Goal: Task Accomplishment & Management: Manage account settings

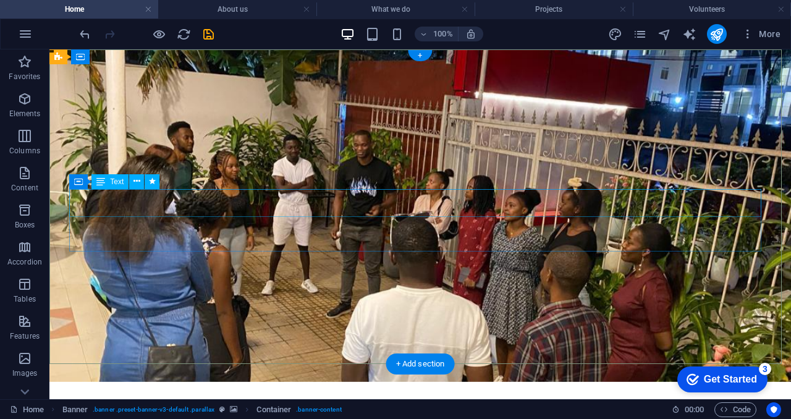
click at [103, 182] on icon at bounding box center [100, 181] width 9 height 15
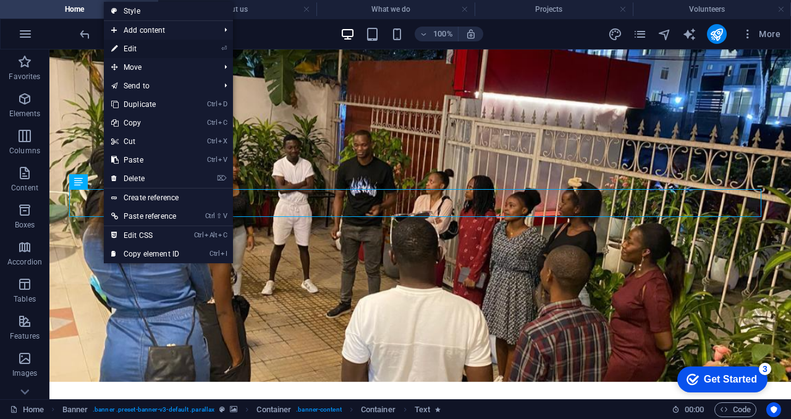
click at [161, 52] on link "⏎ Edit" at bounding box center [145, 49] width 83 height 19
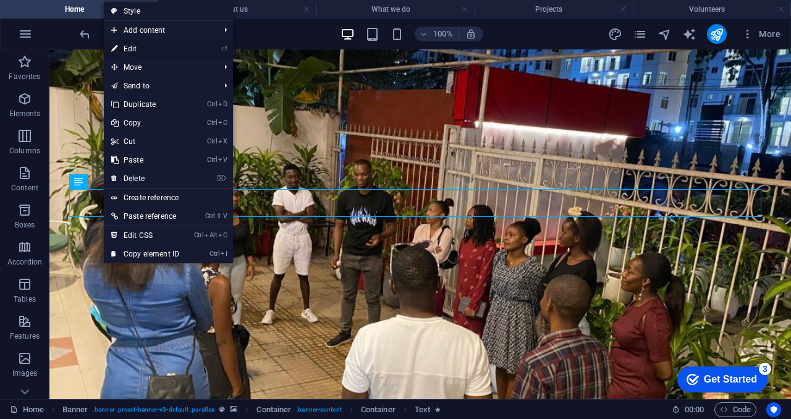
select select "%"
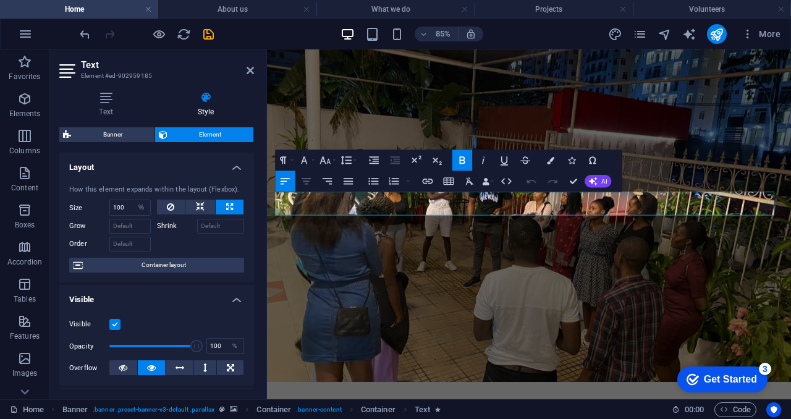
click at [309, 181] on icon "button" at bounding box center [306, 181] width 9 height 6
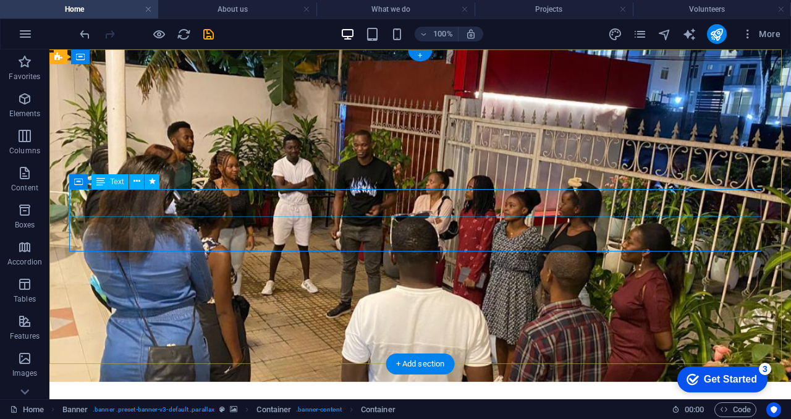
click at [122, 184] on span "Text" at bounding box center [117, 181] width 14 height 7
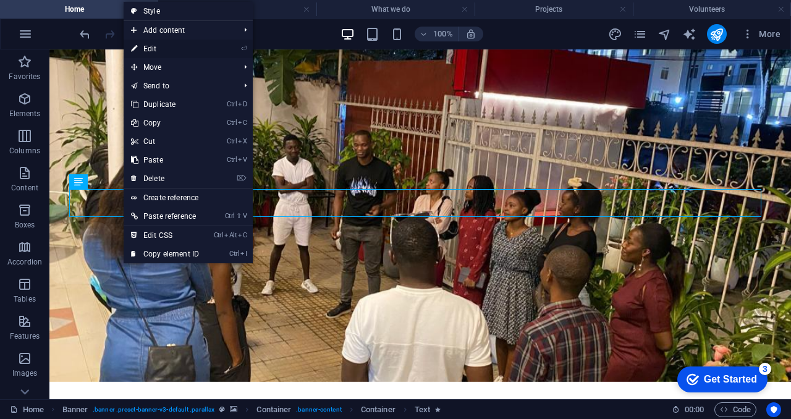
click at [211, 50] on li "⏎ Edit" at bounding box center [188, 49] width 129 height 19
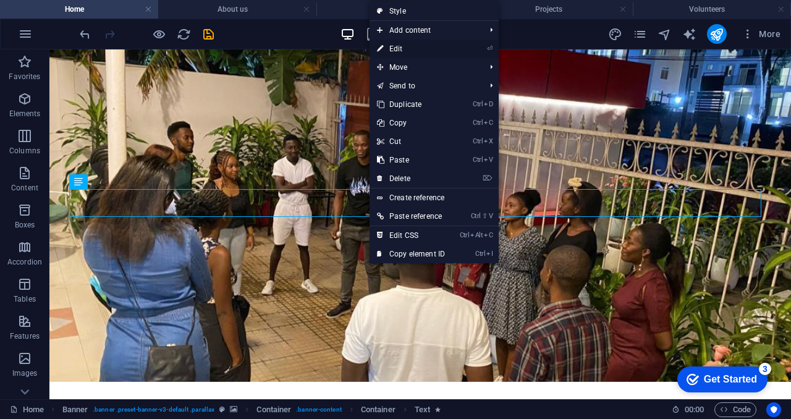
click at [417, 48] on link "⏎ Edit" at bounding box center [411, 49] width 83 height 19
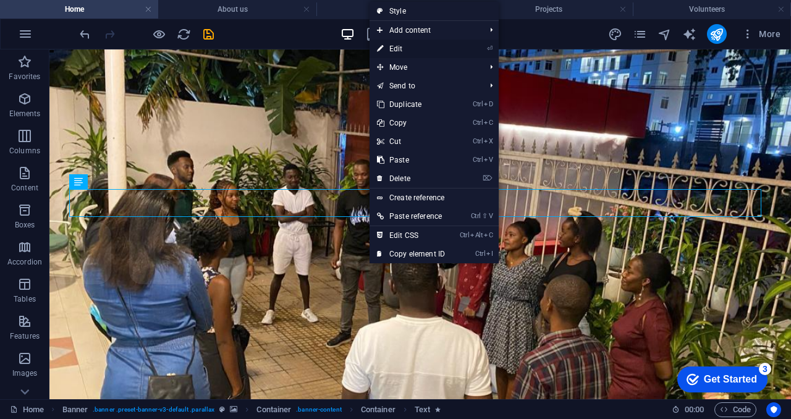
select select "%"
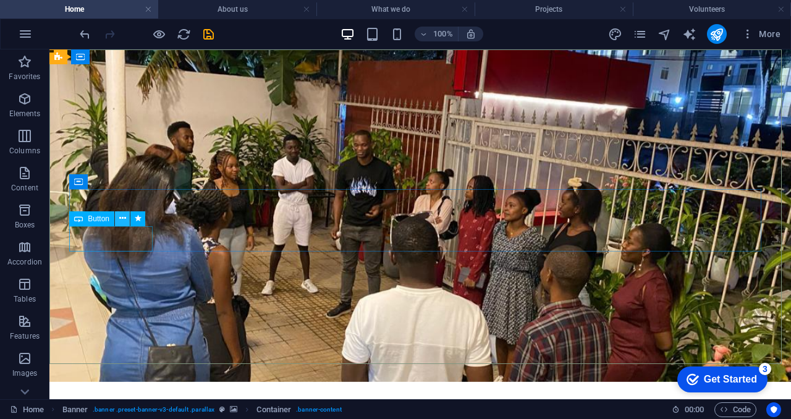
click at [119, 218] on icon at bounding box center [122, 218] width 7 height 13
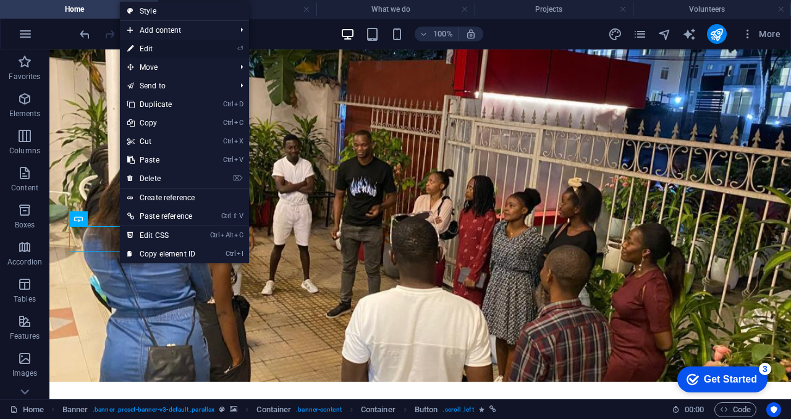
click at [177, 45] on link "⏎ Edit" at bounding box center [161, 49] width 83 height 19
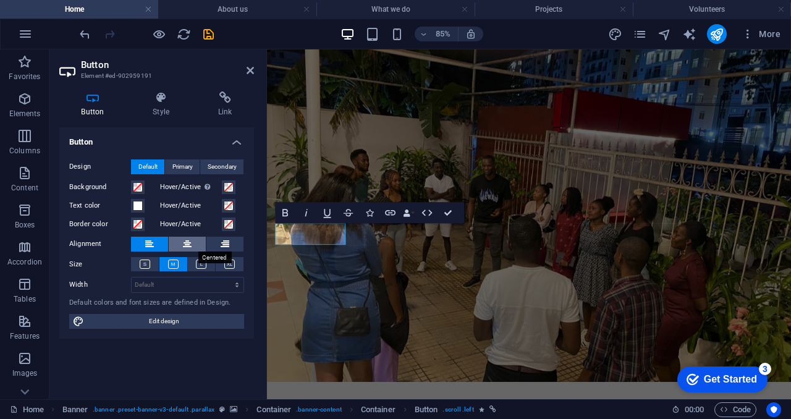
click at [193, 243] on button at bounding box center [187, 244] width 37 height 15
click at [152, 247] on icon at bounding box center [149, 244] width 9 height 15
click at [166, 108] on h4 "Style" at bounding box center [164, 104] width 66 height 26
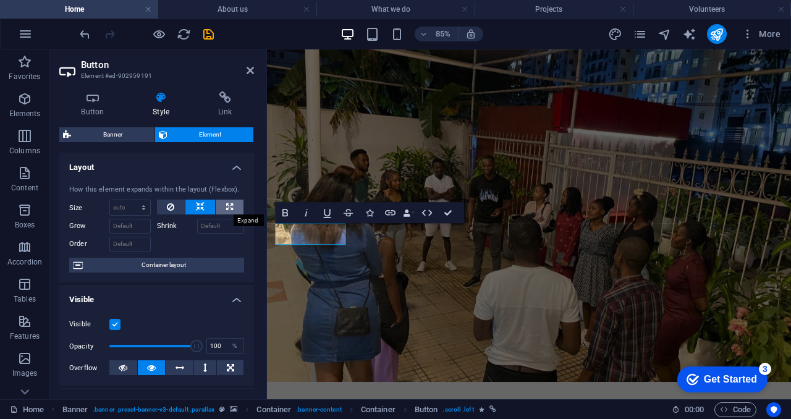
click at [221, 205] on button at bounding box center [230, 207] width 28 height 15
type input "100"
select select "%"
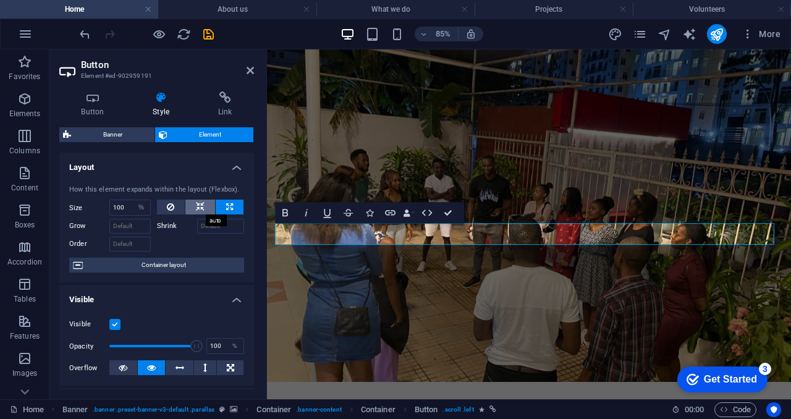
click at [199, 203] on icon at bounding box center [200, 207] width 9 height 15
select select "DISABLED_OPTION_VALUE"
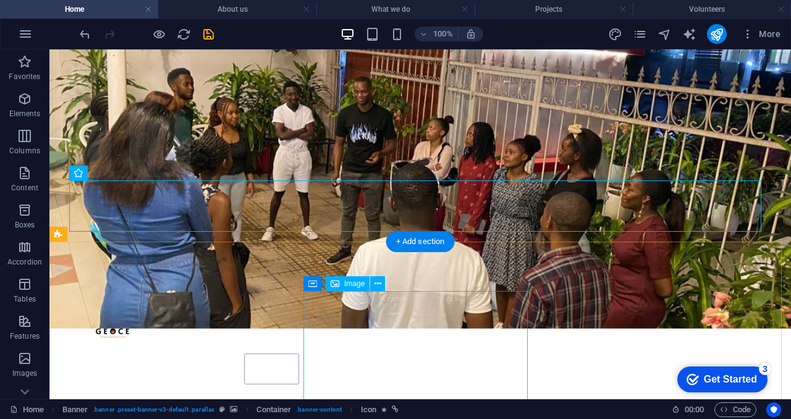
scroll to position [124, 0]
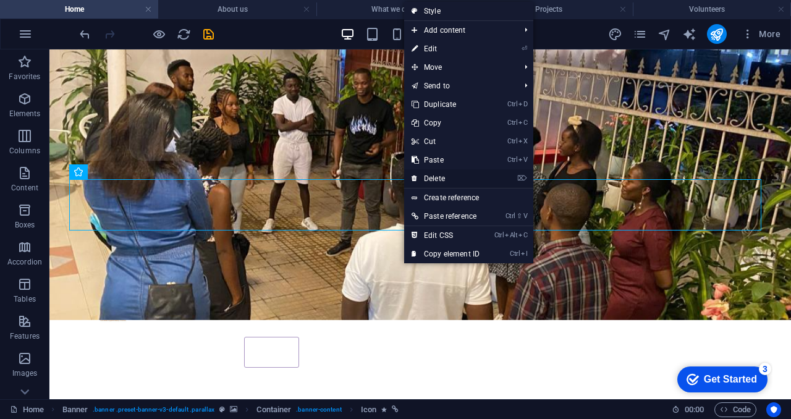
click at [453, 174] on link "⌦ Delete" at bounding box center [445, 178] width 83 height 19
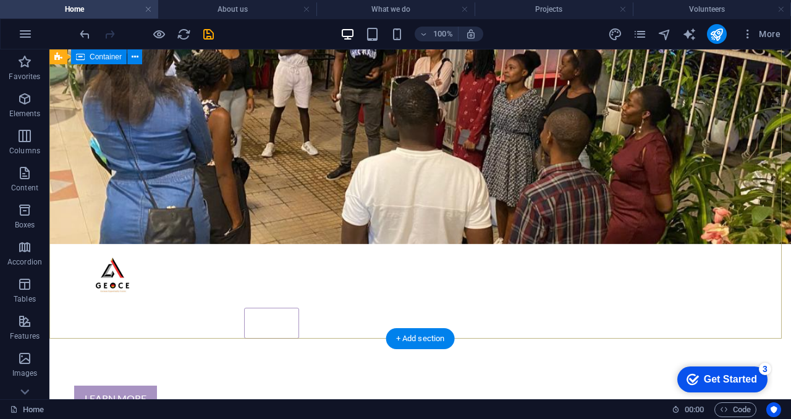
scroll to position [23, 0]
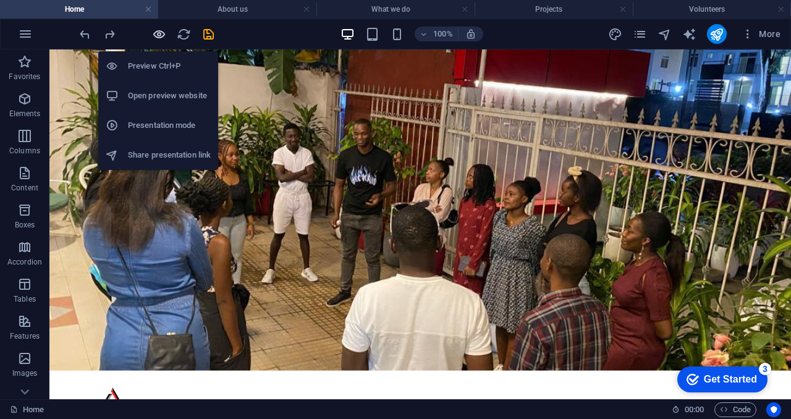
click at [158, 30] on icon "button" at bounding box center [159, 34] width 14 height 14
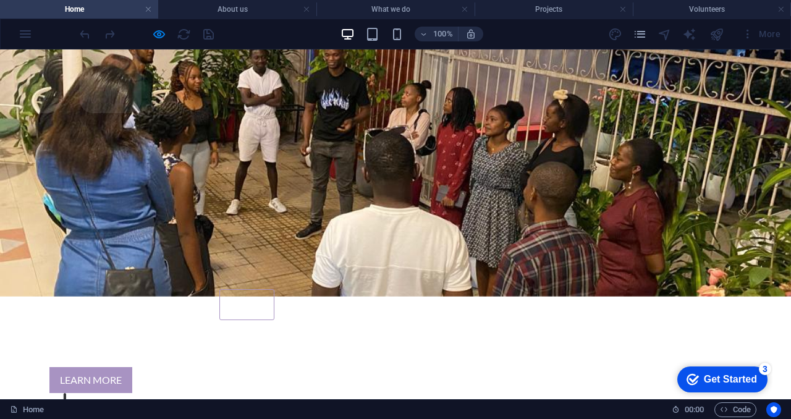
scroll to position [0, 0]
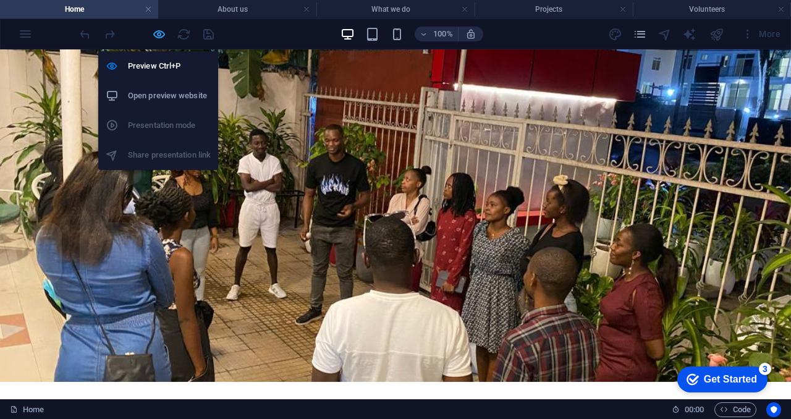
click at [156, 35] on icon "button" at bounding box center [159, 34] width 14 height 14
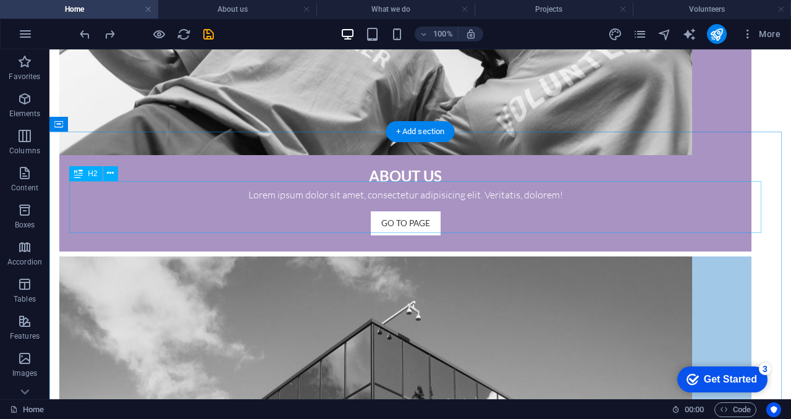
scroll to position [907, 0]
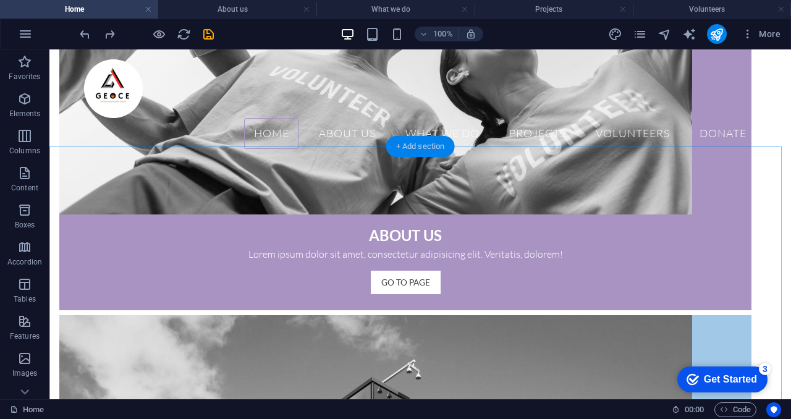
click at [408, 147] on div "+ Add section" at bounding box center [420, 146] width 69 height 21
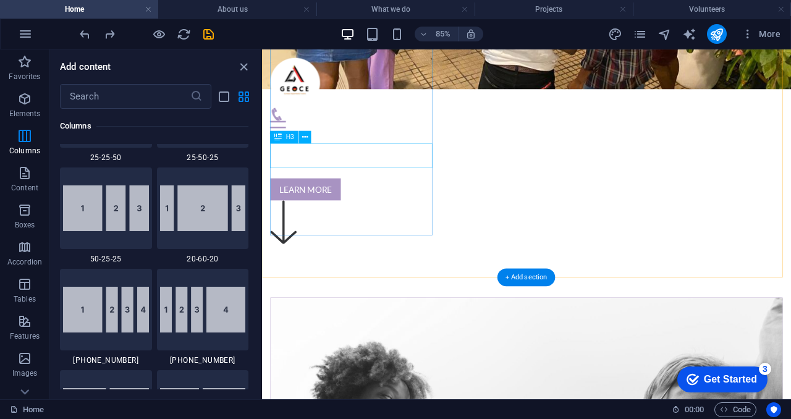
scroll to position [338, 0]
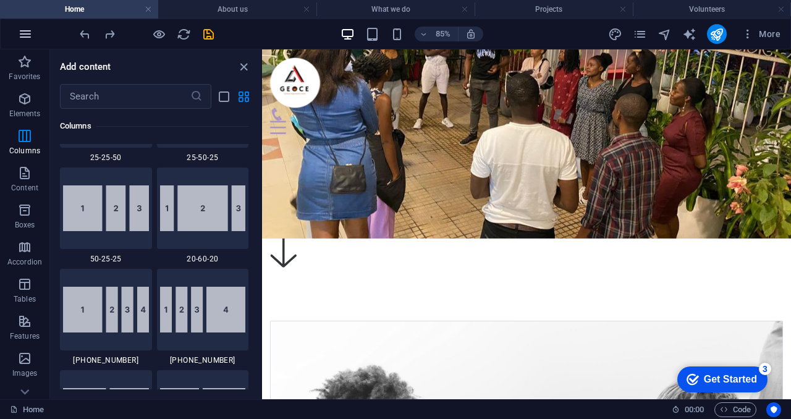
click at [33, 40] on button "button" at bounding box center [26, 34] width 30 height 30
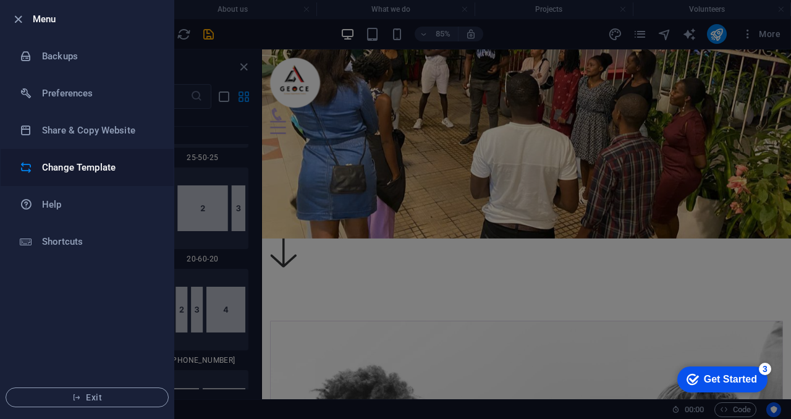
click at [93, 161] on h6 "Change Template" at bounding box center [99, 167] width 114 height 15
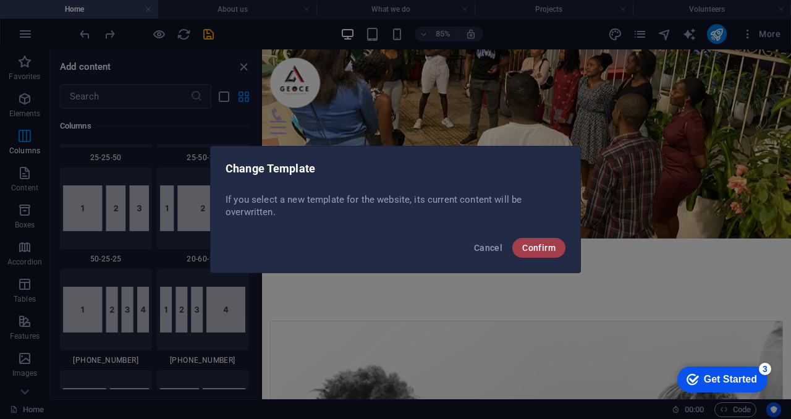
click at [543, 249] on span "Confirm" at bounding box center [538, 248] width 33 height 10
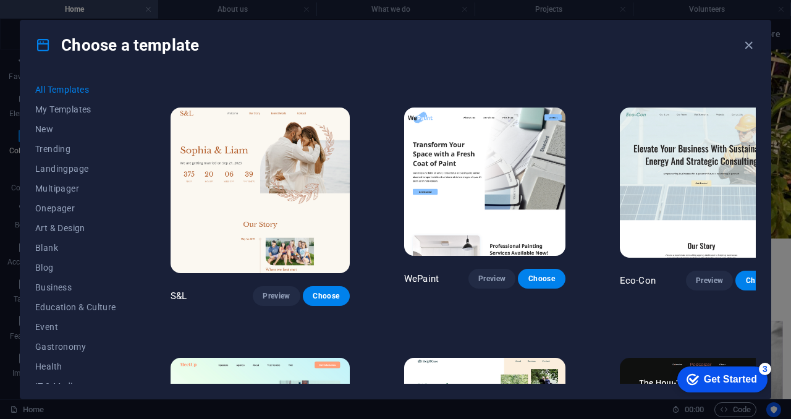
scroll to position [479, 0]
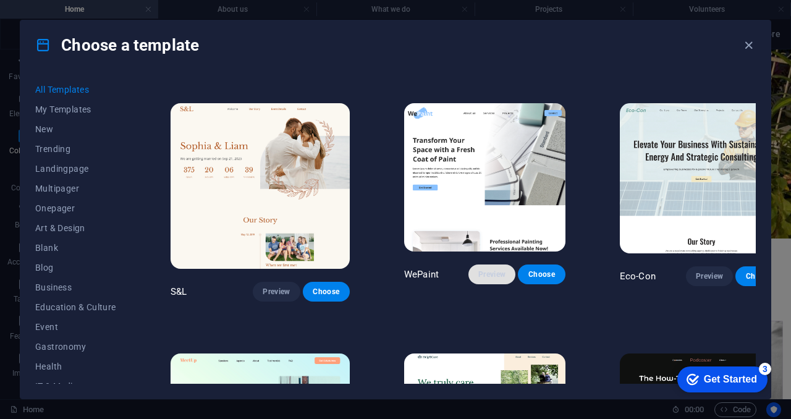
click at [479, 270] on span "Preview" at bounding box center [492, 275] width 27 height 10
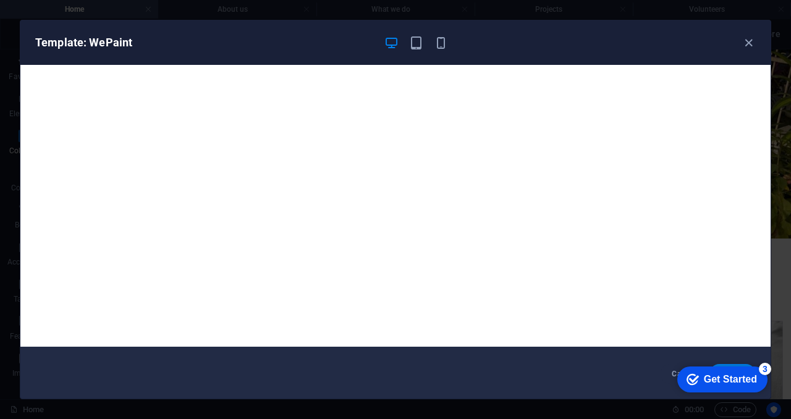
scroll to position [0, 0]
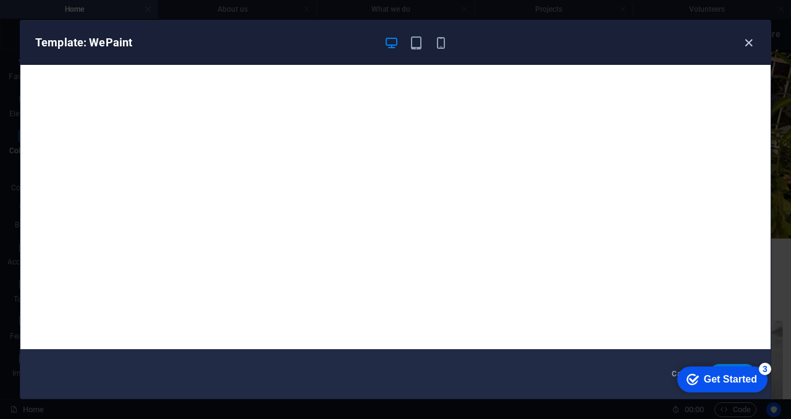
click at [752, 41] on icon "button" at bounding box center [749, 43] width 14 height 14
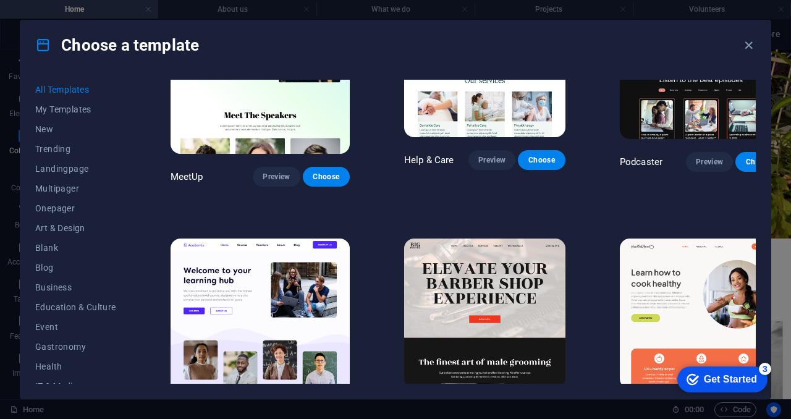
scroll to position [849, 0]
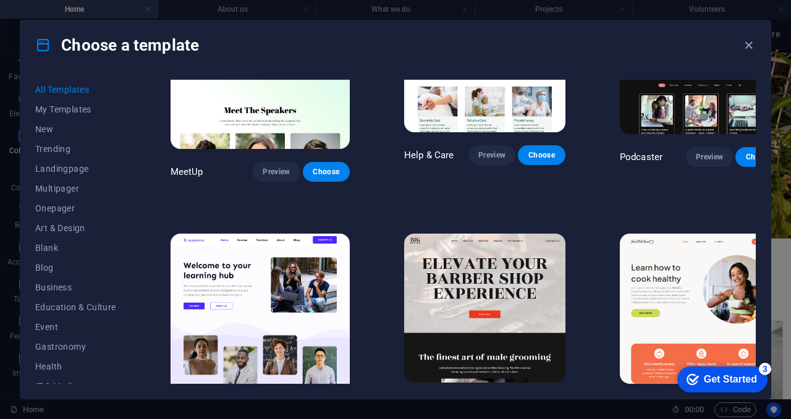
click at [263, 417] on span "Preview" at bounding box center [276, 422] width 27 height 10
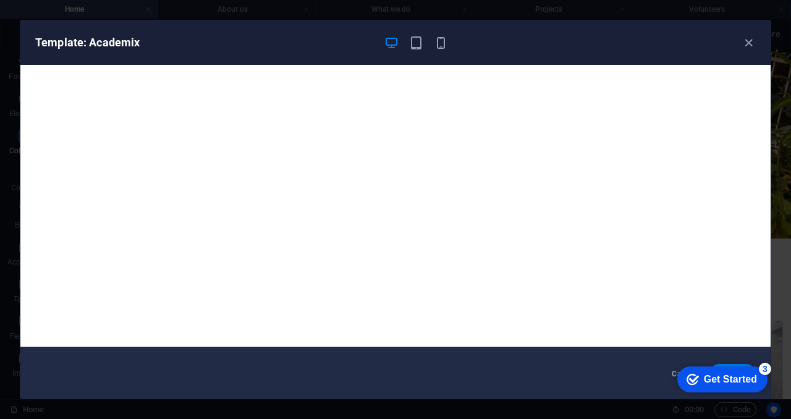
scroll to position [0, 0]
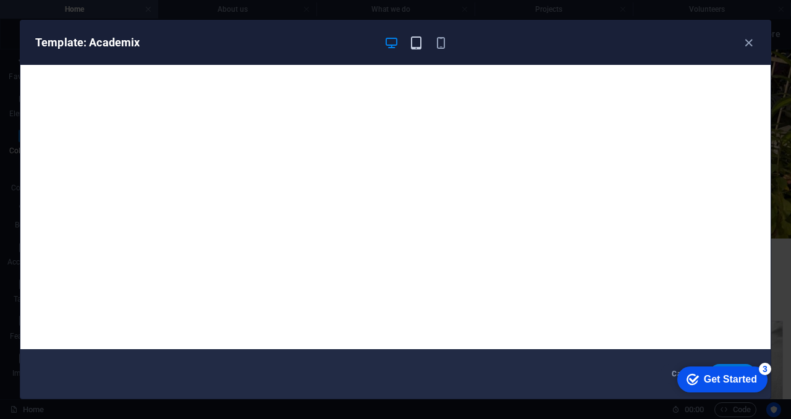
click at [420, 41] on icon "button" at bounding box center [416, 43] width 14 height 14
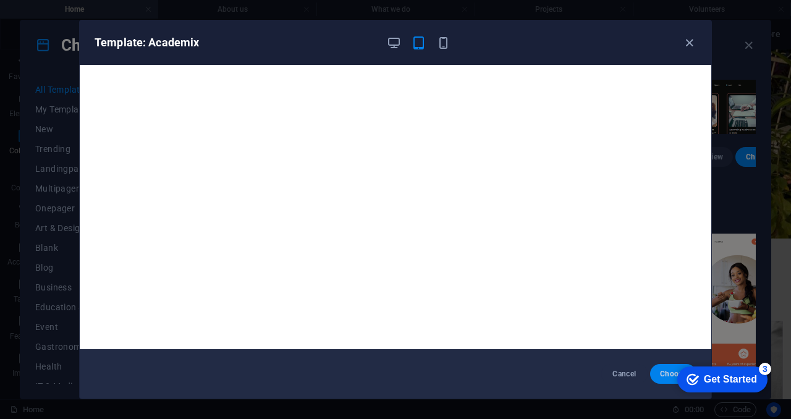
click at [666, 372] on span "Choose" at bounding box center [673, 374] width 27 height 10
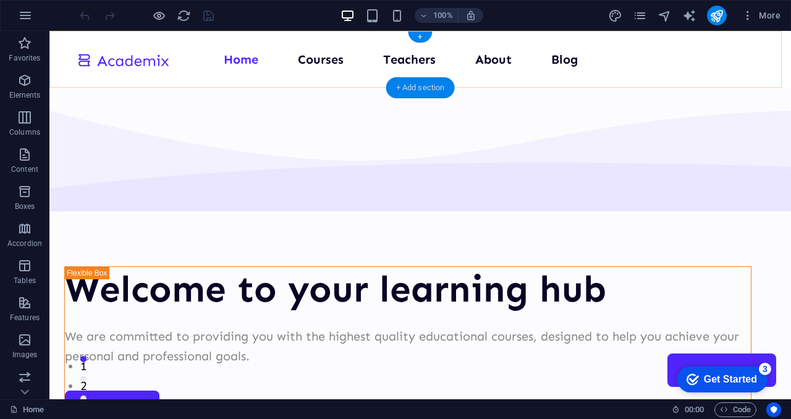
click at [405, 90] on div "+ Add section" at bounding box center [420, 87] width 69 height 21
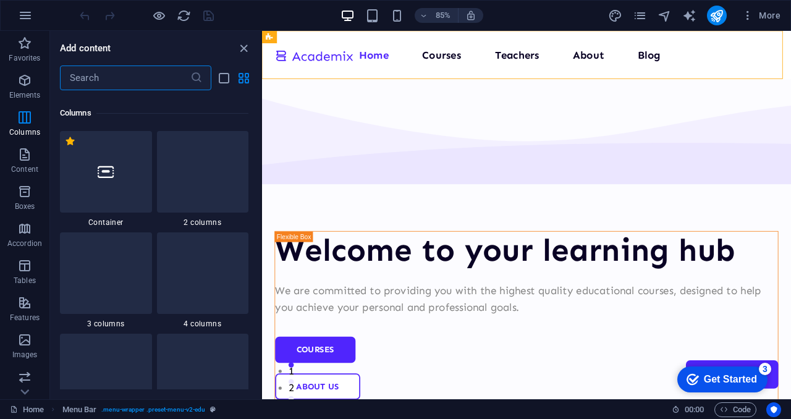
scroll to position [607, 0]
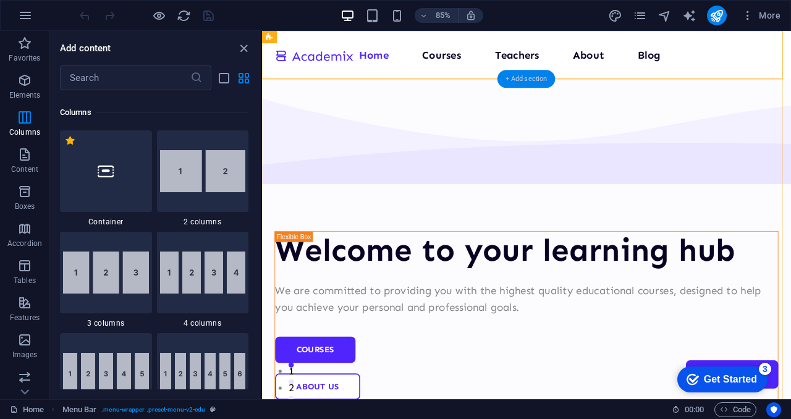
click at [518, 77] on div "+ Add section" at bounding box center [527, 79] width 58 height 18
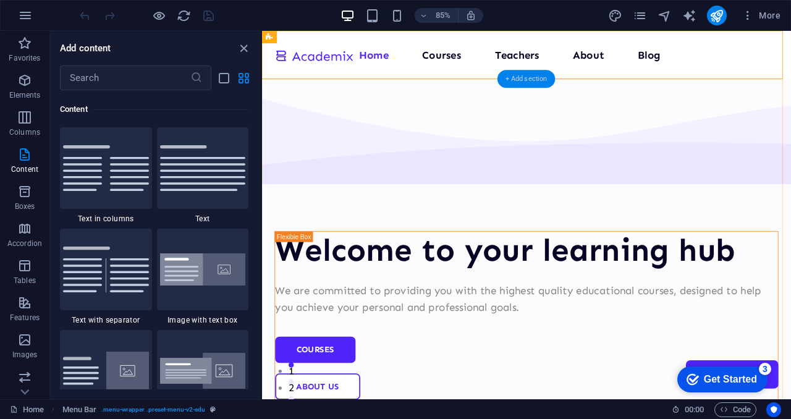
scroll to position [2163, 0]
click at [518, 77] on div "+ Add section" at bounding box center [527, 79] width 58 height 18
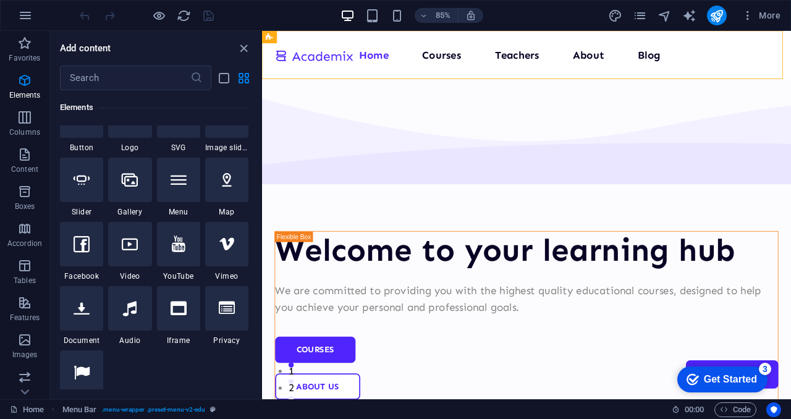
scroll to position [228, 0]
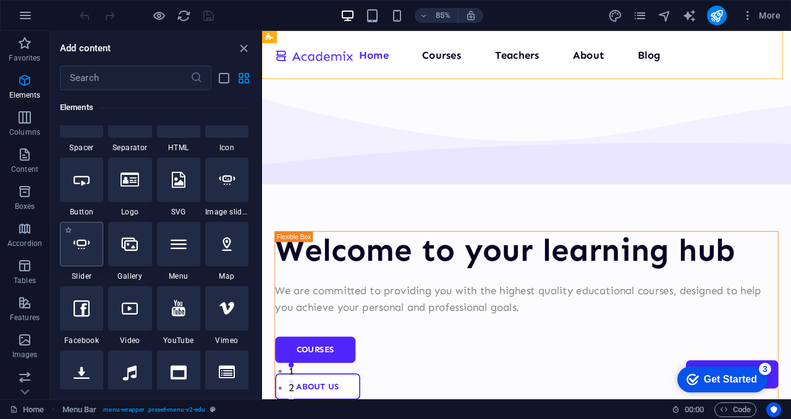
click at [84, 243] on icon at bounding box center [82, 244] width 16 height 16
select select "ms"
select select "s"
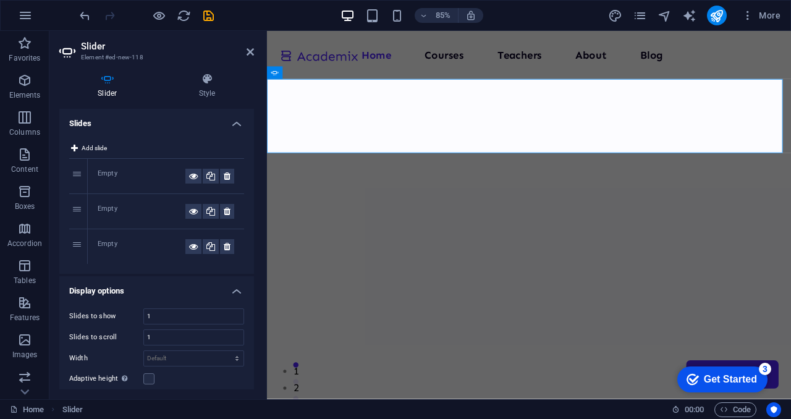
click at [104, 174] on div "Empty" at bounding box center [142, 176] width 88 height 15
click at [195, 176] on icon at bounding box center [193, 176] width 9 height 15
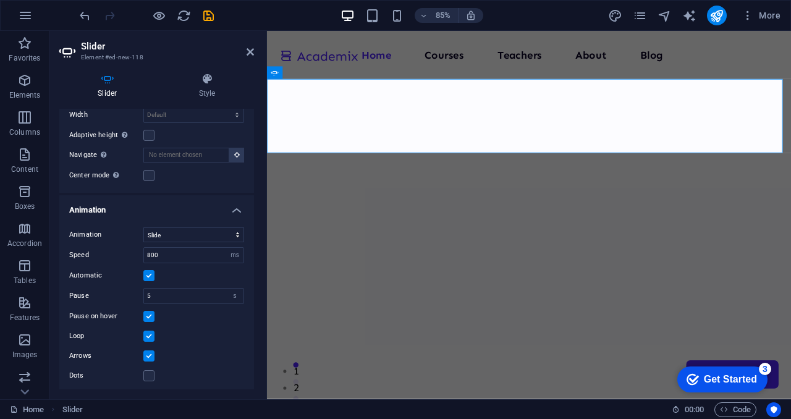
scroll to position [244, 0]
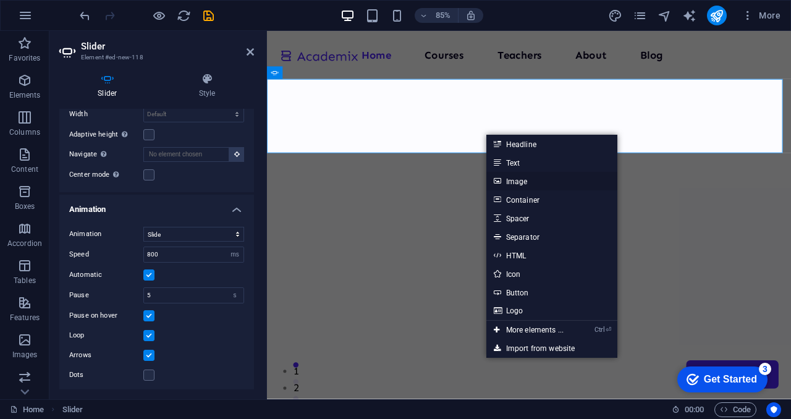
click at [523, 181] on link "Image" at bounding box center [552, 181] width 131 height 19
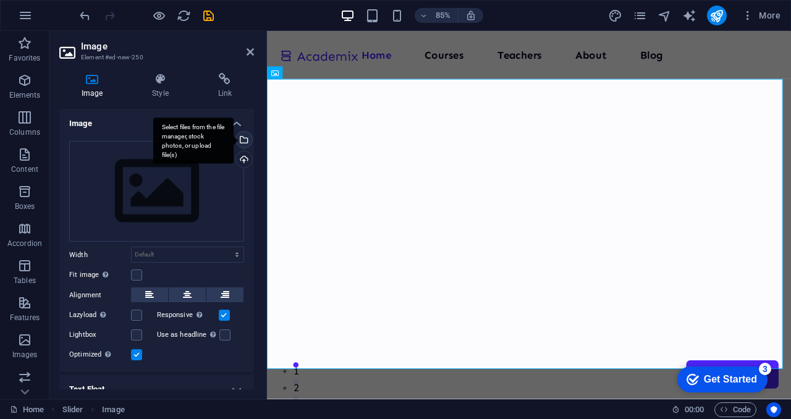
click at [244, 140] on div "Select files from the file manager, stock photos, or upload file(s)" at bounding box center [243, 141] width 19 height 19
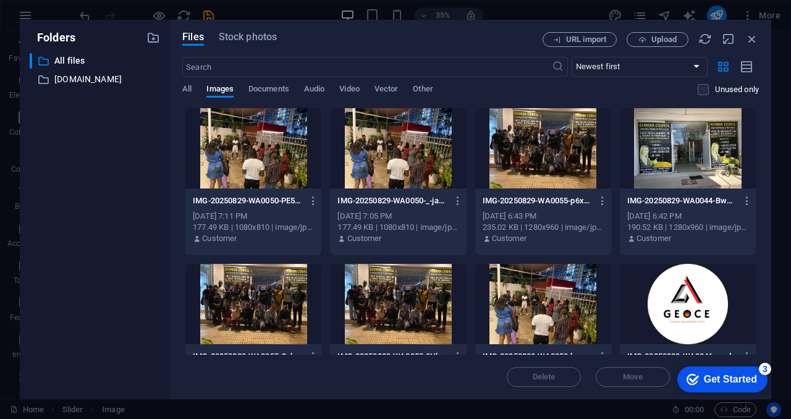
click at [672, 163] on div at bounding box center [688, 148] width 136 height 80
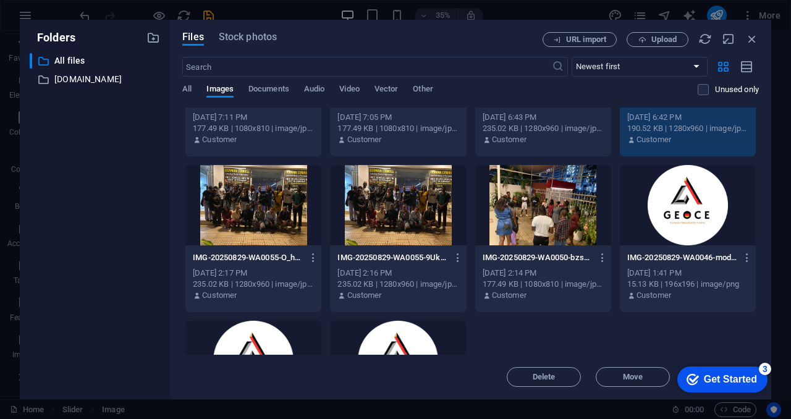
scroll to position [101, 0]
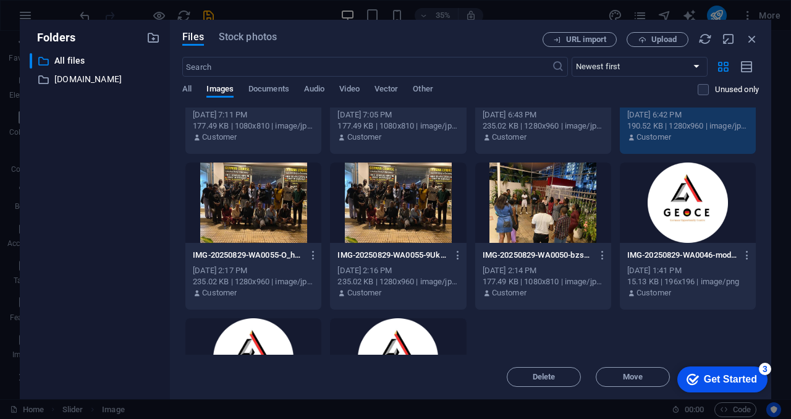
click at [532, 230] on div at bounding box center [543, 203] width 136 height 80
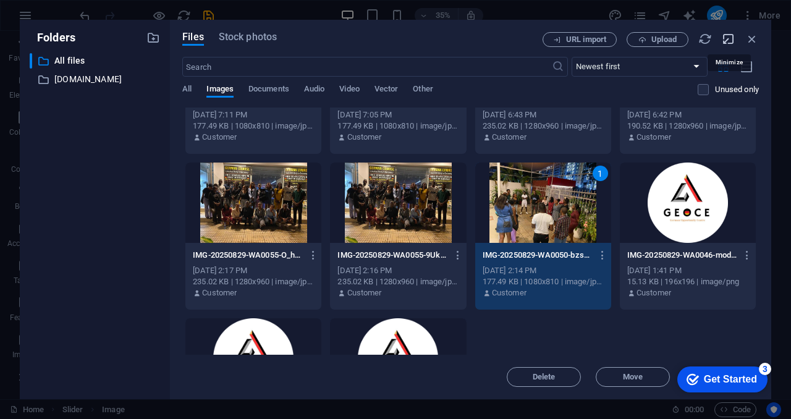
click at [725, 40] on icon "button" at bounding box center [729, 39] width 14 height 14
select select "image"
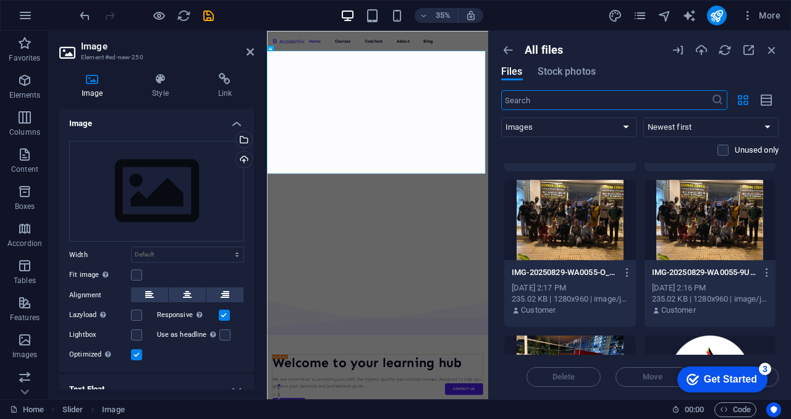
scroll to position [296, 0]
drag, startPoint x: 645, startPoint y: 43, endPoint x: 606, endPoint y: 54, distance: 41.1
click at [606, 54] on div "All files Files Stock photos ​ All Images Documents Audio Video Vector Other Ne…" at bounding box center [640, 215] width 302 height 368
click div "checkmark Get Started 3 First Steps in the Editor Let's guide you through the t…"
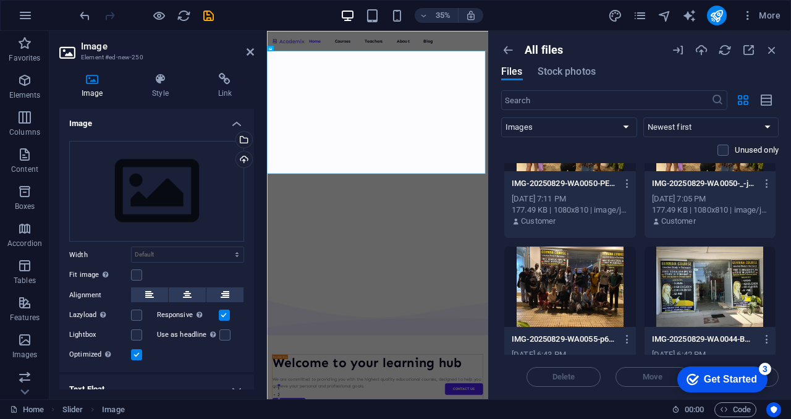
scroll to position [95, 0]
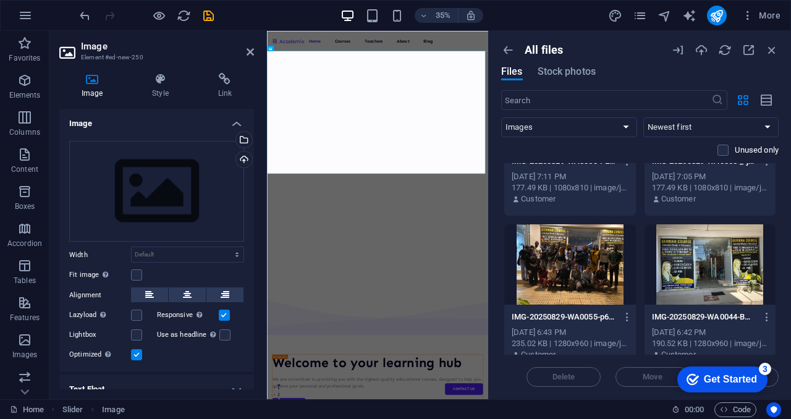
click at [721, 276] on div at bounding box center [711, 264] width 132 height 80
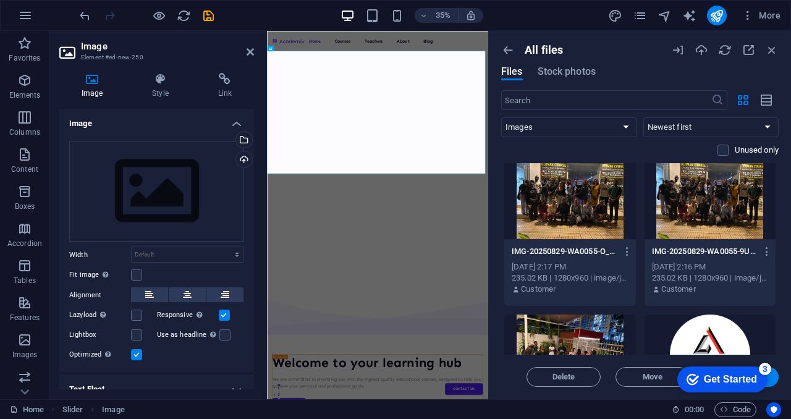
scroll to position [428, 0]
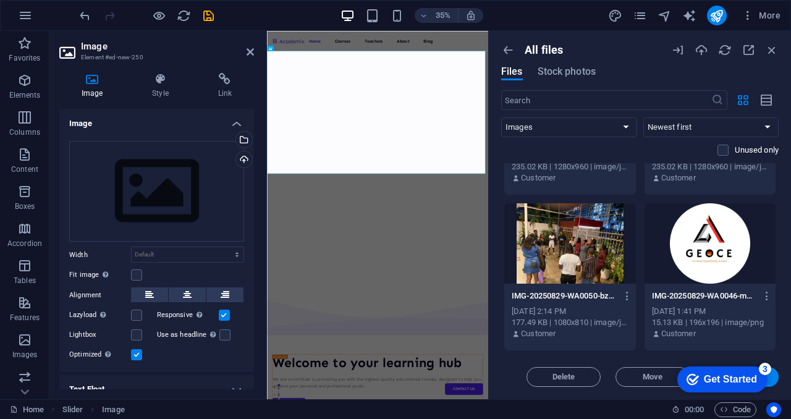
click at [606, 238] on div at bounding box center [570, 243] width 132 height 80
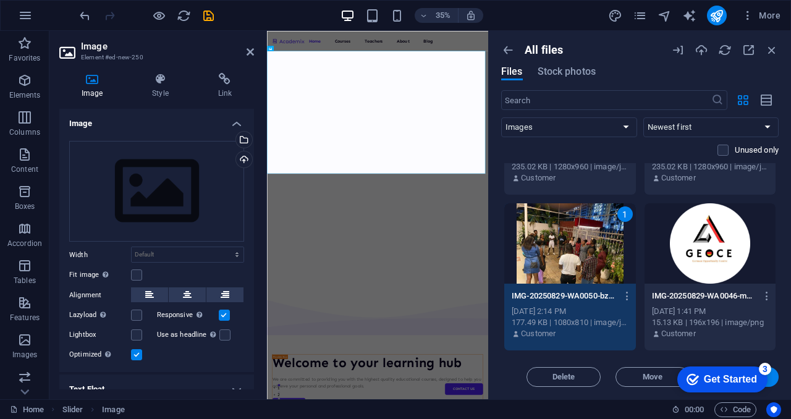
click at [775, 379] on button "Insert" at bounding box center [742, 377] width 74 height 20
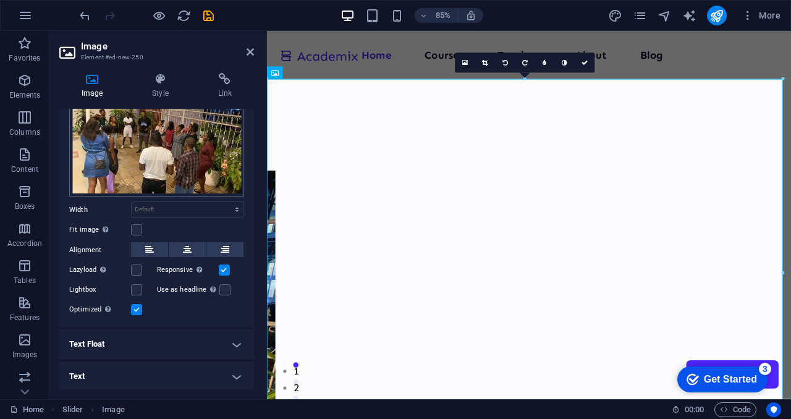
scroll to position [0, 0]
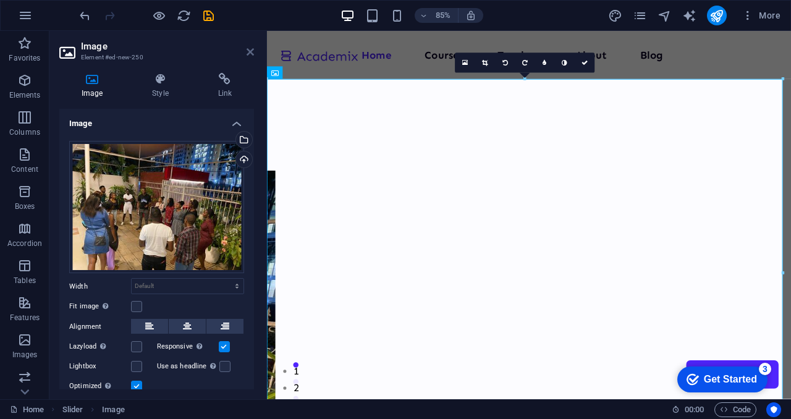
click at [251, 54] on icon at bounding box center [250, 52] width 7 height 10
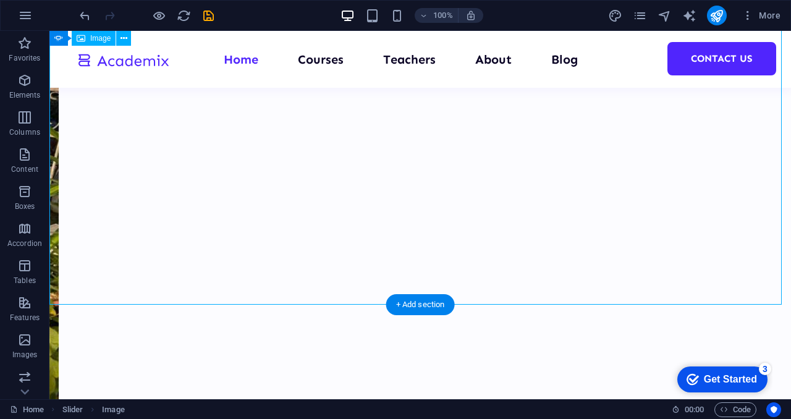
scroll to position [333, 0]
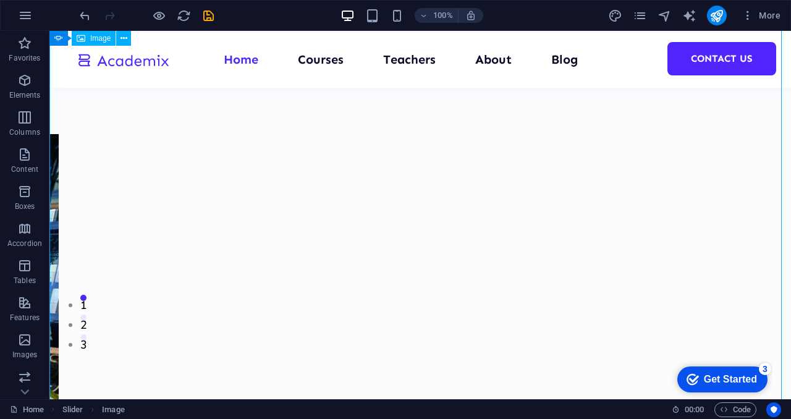
scroll to position [38, 0]
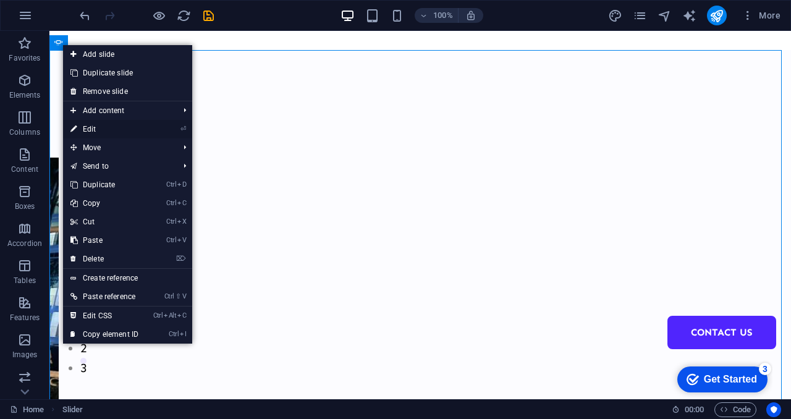
click at [105, 129] on link "⏎ Edit" at bounding box center [104, 129] width 83 height 19
select select "ms"
select select "s"
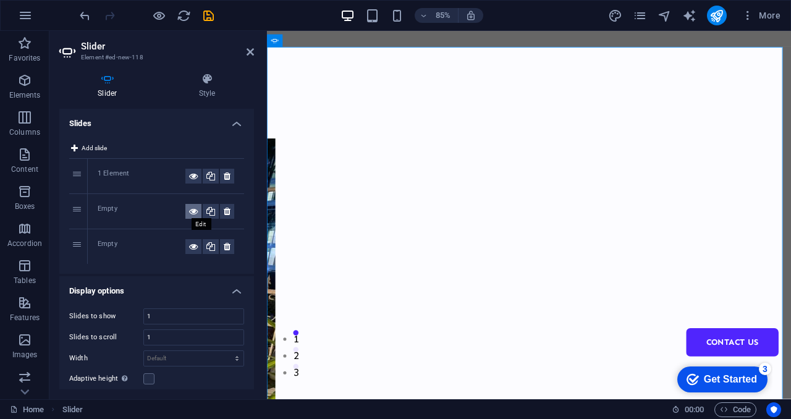
click at [191, 213] on icon at bounding box center [193, 211] width 9 height 15
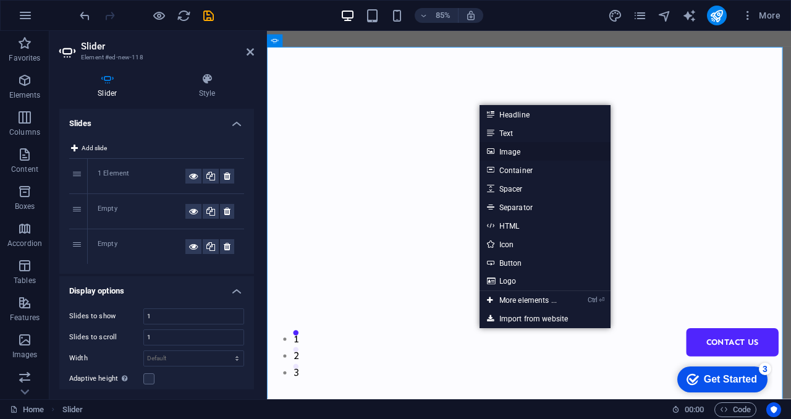
click at [514, 151] on link "Image" at bounding box center [545, 151] width 131 height 19
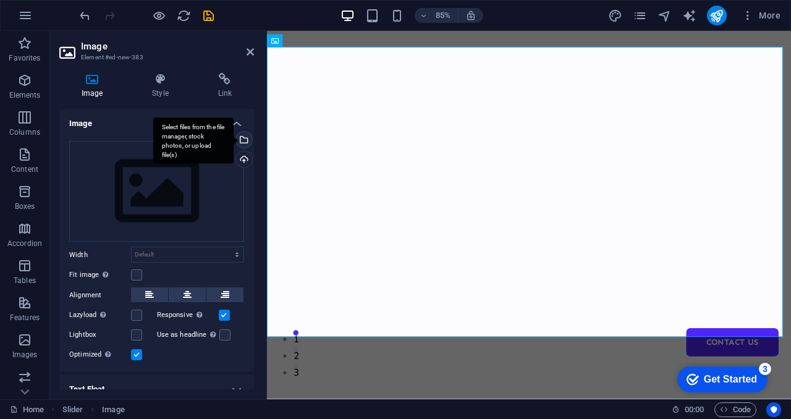
click at [242, 142] on div "Select files from the file manager, stock photos, or upload file(s)" at bounding box center [243, 141] width 19 height 19
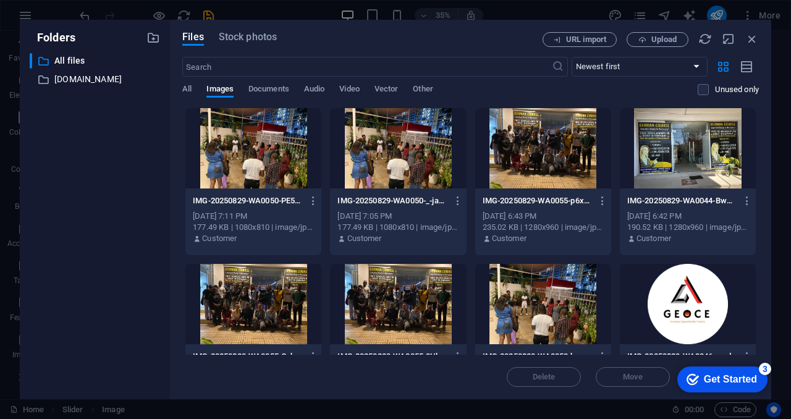
click at [661, 179] on div at bounding box center [688, 148] width 136 height 80
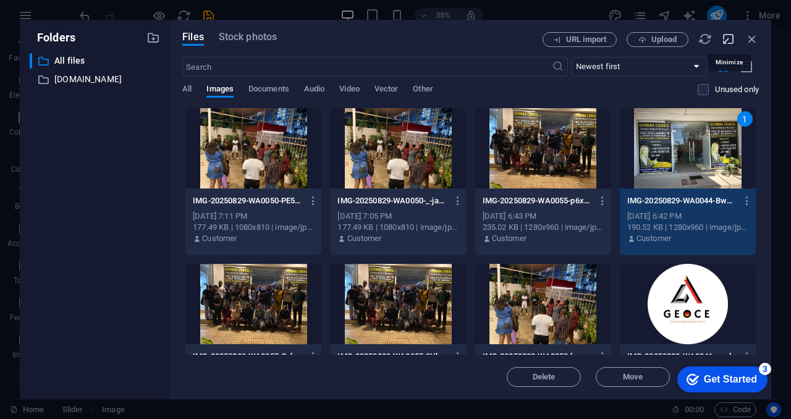
click at [727, 41] on icon "button" at bounding box center [729, 39] width 14 height 14
select select "image"
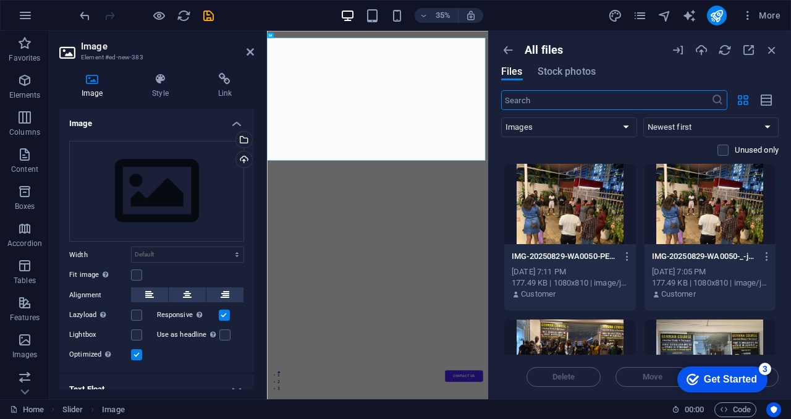
scroll to position [88, 0]
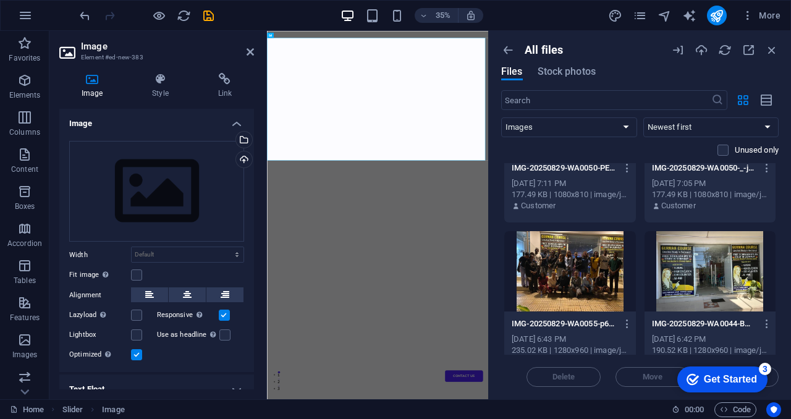
click at [721, 270] on div at bounding box center [711, 271] width 132 height 80
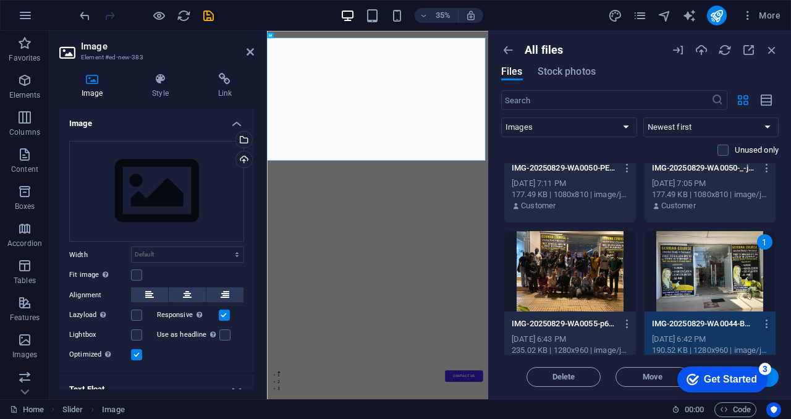
click at [773, 379] on span "Insert" at bounding box center [742, 376] width 64 height 7
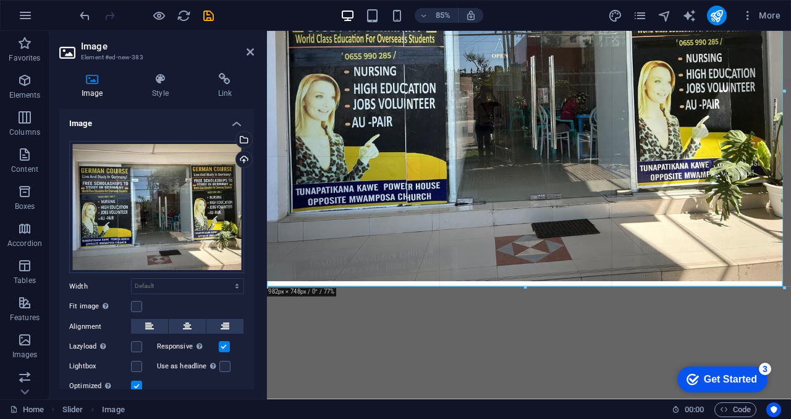
scroll to position [218, 0]
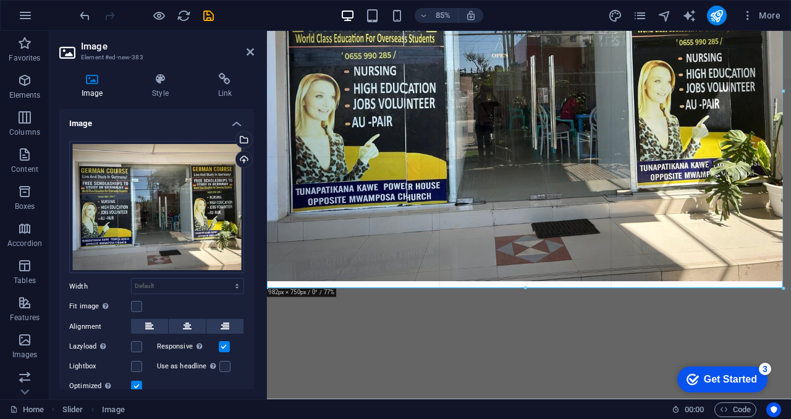
drag, startPoint x: 525, startPoint y: 286, endPoint x: 533, endPoint y: 294, distance: 10.9
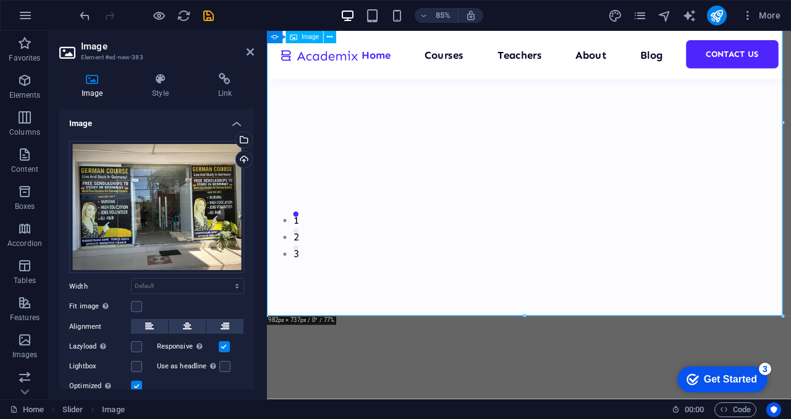
scroll to position [0, 0]
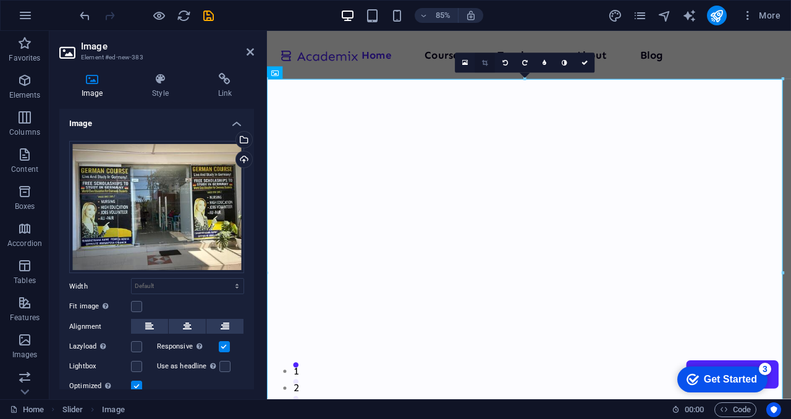
click at [482, 62] on icon at bounding box center [485, 63] width 6 height 6
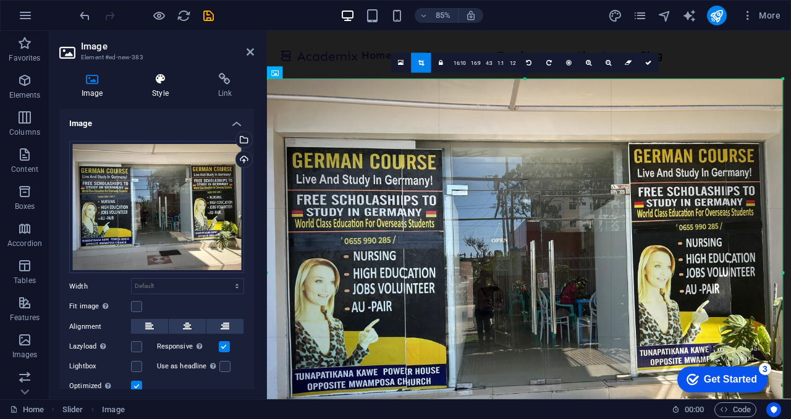
click at [161, 89] on h4 "Style" at bounding box center [163, 86] width 66 height 26
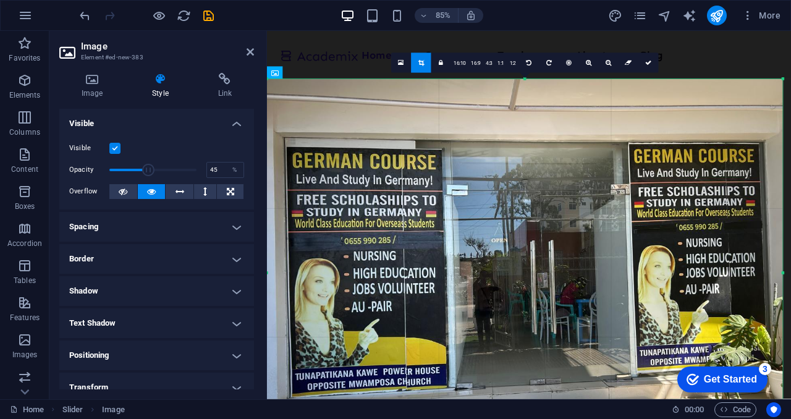
drag, startPoint x: 191, startPoint y: 169, endPoint x: 147, endPoint y: 171, distance: 43.9
click at [147, 171] on span at bounding box center [148, 170] width 12 height 12
type input "100"
drag, startPoint x: 147, startPoint y: 171, endPoint x: 243, endPoint y: 177, distance: 96.0
click at [243, 177] on div "Visible Opacity 100 % Overflow" at bounding box center [156, 170] width 195 height 79
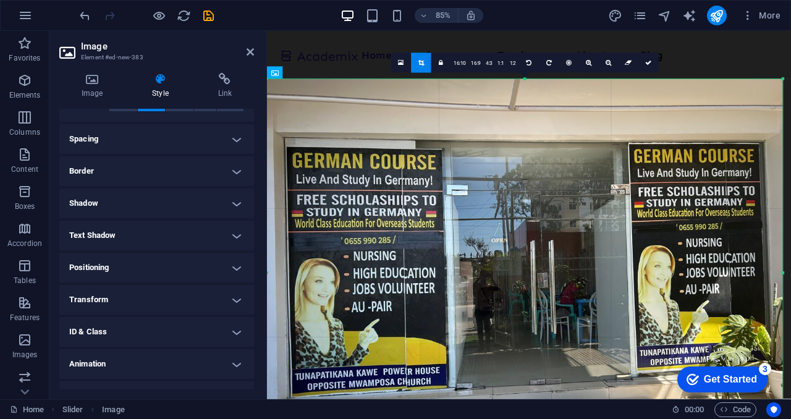
scroll to position [88, 0]
click at [234, 138] on h4 "Spacing" at bounding box center [156, 139] width 195 height 30
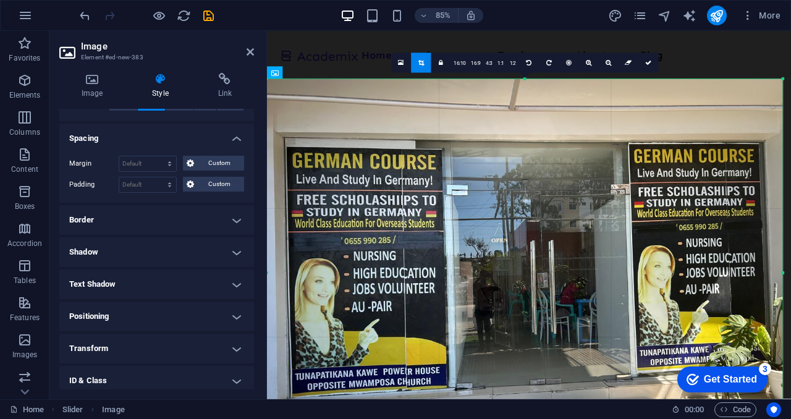
click at [234, 138] on h4 "Spacing" at bounding box center [156, 135] width 195 height 22
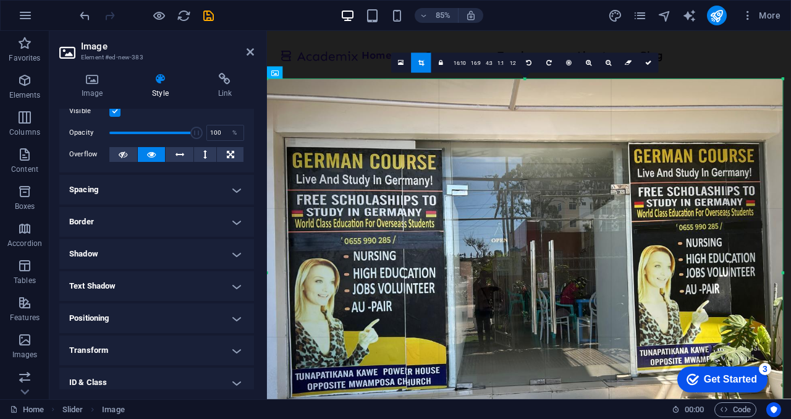
scroll to position [0, 0]
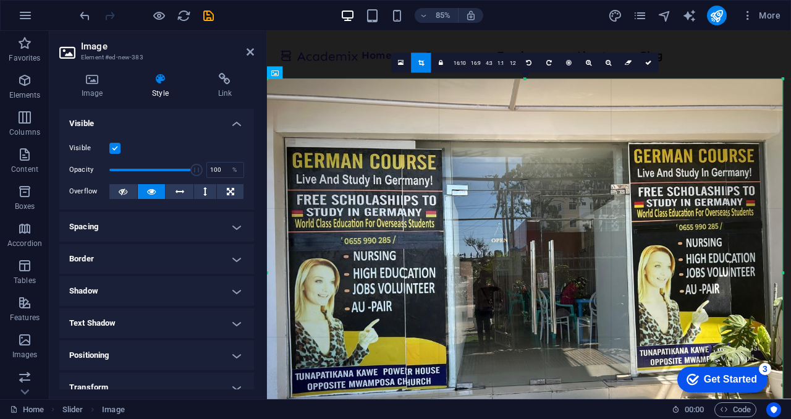
click at [238, 226] on h4 "Spacing" at bounding box center [156, 227] width 195 height 30
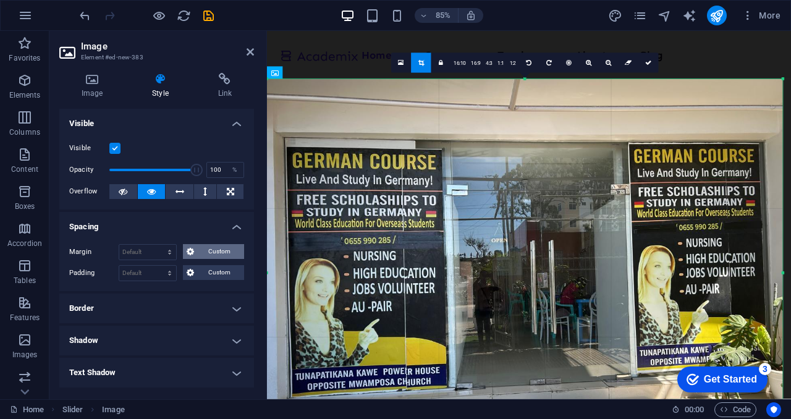
click at [203, 256] on span "Custom" at bounding box center [219, 251] width 43 height 15
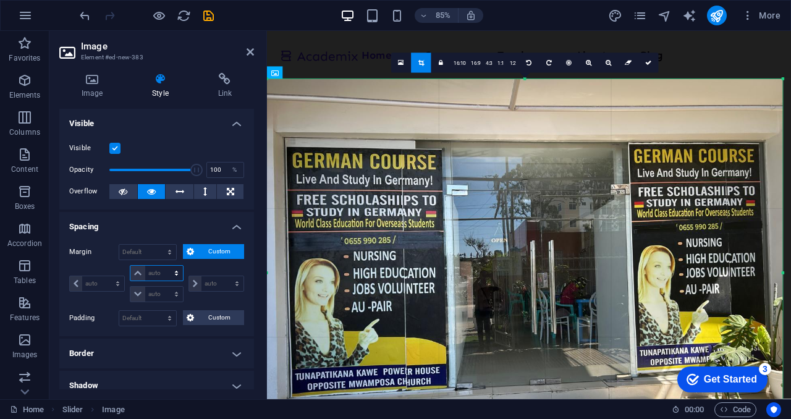
click at [177, 271] on select "auto px % rem vw vh" at bounding box center [156, 273] width 52 height 15
select select "px"
click at [164, 266] on select "auto px % rem vw vh" at bounding box center [156, 273] width 52 height 15
type input "0"
select select "px"
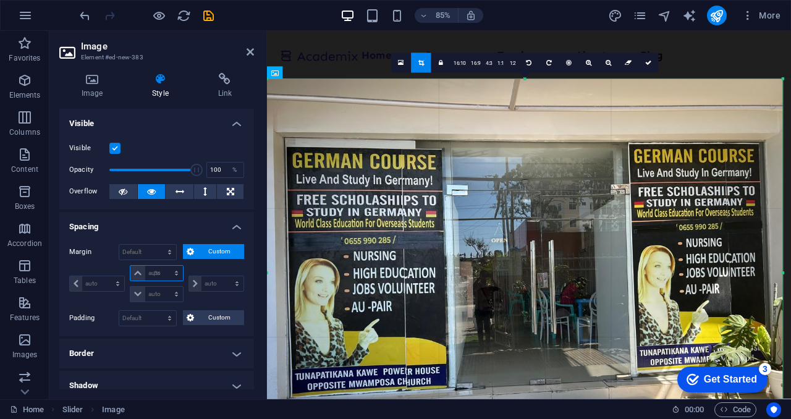
type input "0"
select select "px"
type input "0"
select select "px"
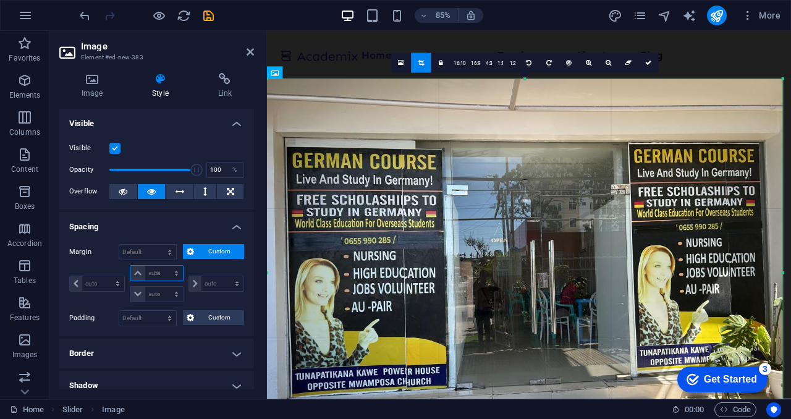
type input "0"
select select "px"
click at [175, 270] on select "auto px % rem vw vh" at bounding box center [174, 273] width 17 height 15
select select "auto"
click at [166, 266] on select "auto px % rem vw vh" at bounding box center [174, 273] width 17 height 15
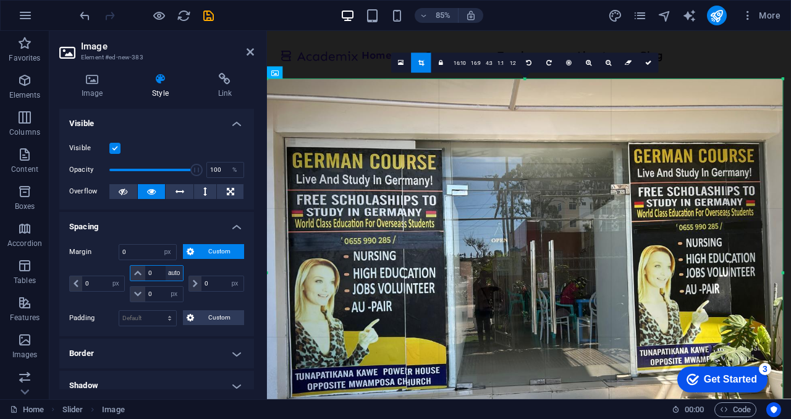
select select "DISABLED_OPTION_VALUE"
click at [95, 81] on icon at bounding box center [92, 79] width 66 height 12
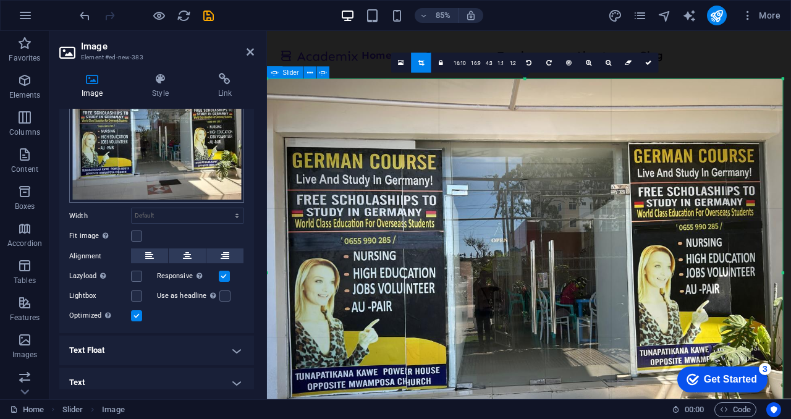
scroll to position [77, 0]
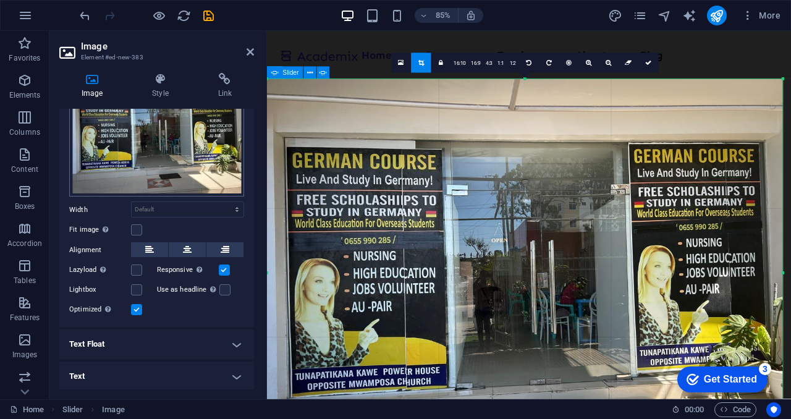
click at [183, 249] on icon at bounding box center [187, 249] width 9 height 15
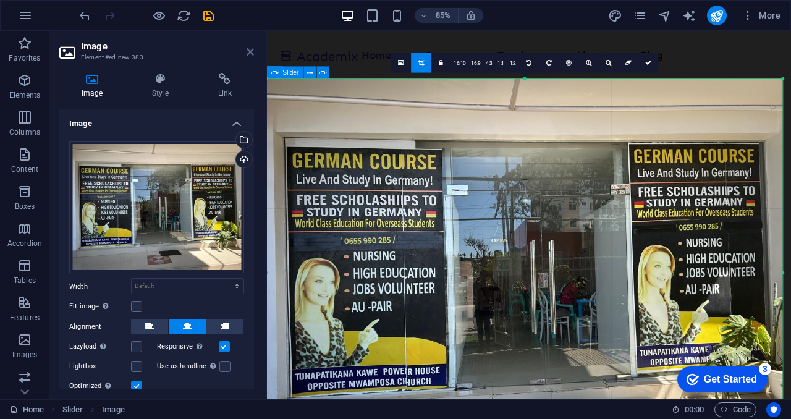
click at [253, 54] on icon at bounding box center [250, 52] width 7 height 10
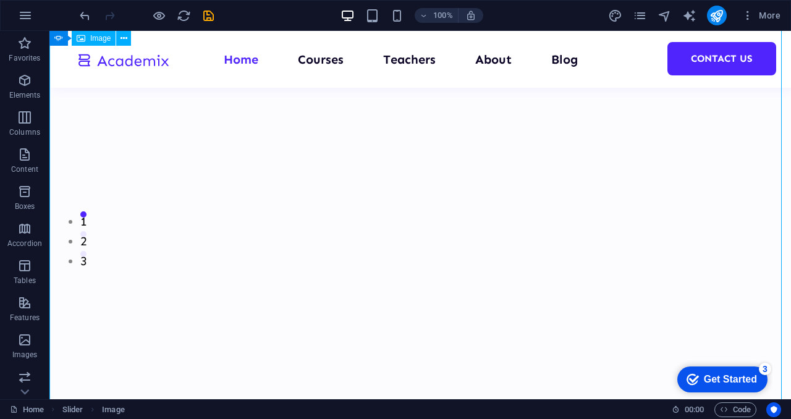
scroll to position [145, 0]
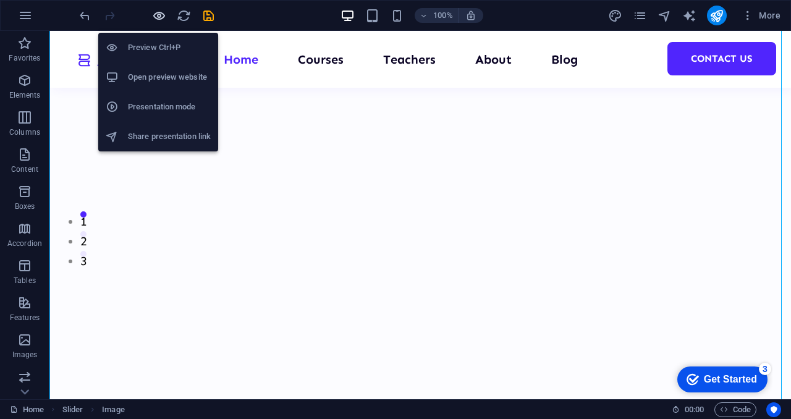
click at [159, 18] on icon "button" at bounding box center [159, 16] width 14 height 14
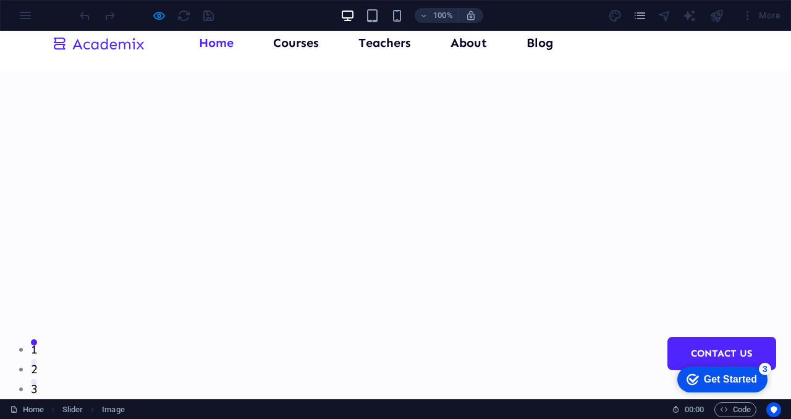
scroll to position [0, 0]
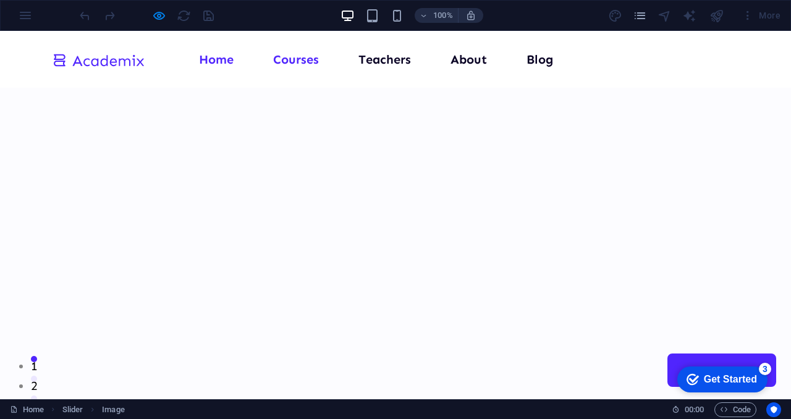
click at [291, 61] on link "Courses" at bounding box center [296, 59] width 46 height 12
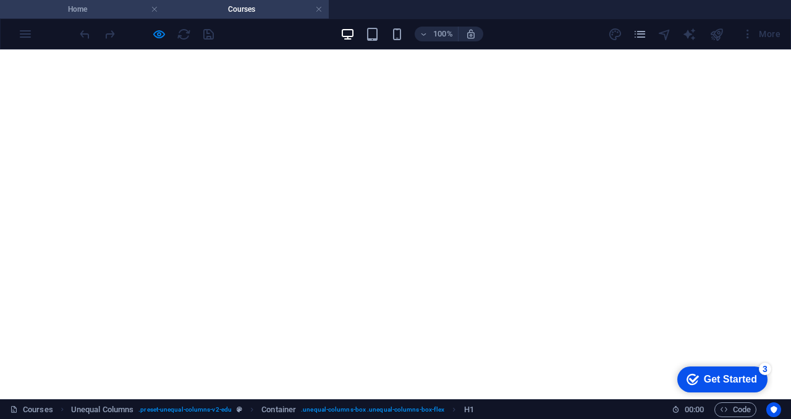
click at [99, 12] on h4 "Home" at bounding box center [82, 9] width 164 height 14
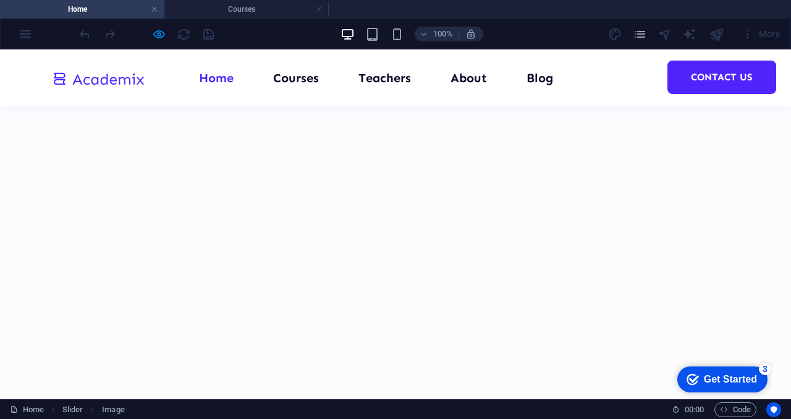
scroll to position [563, 0]
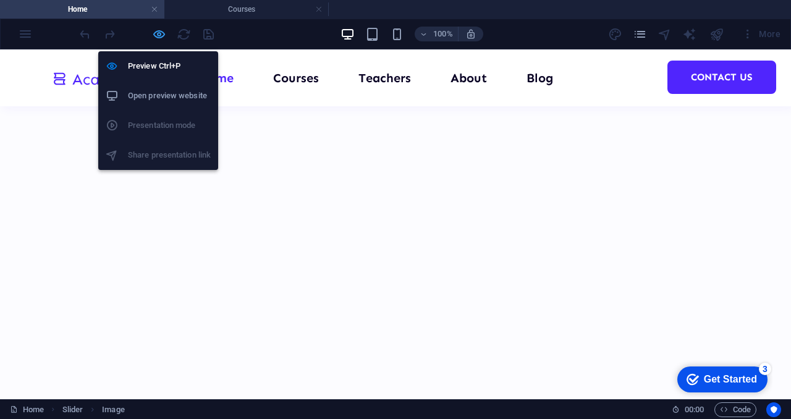
click at [160, 32] on icon "button" at bounding box center [159, 34] width 14 height 14
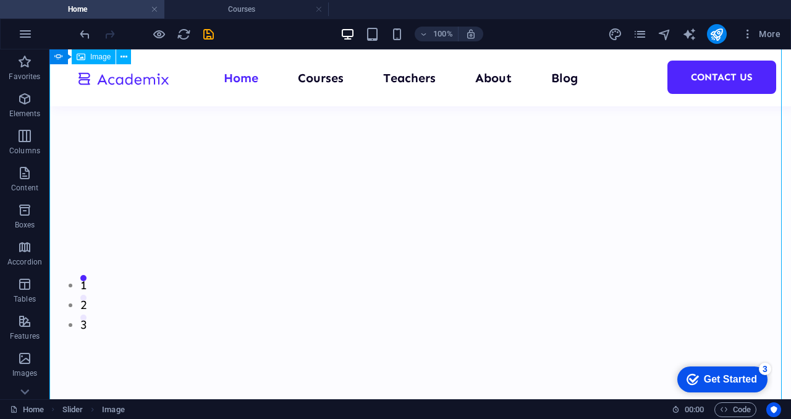
scroll to position [0, 0]
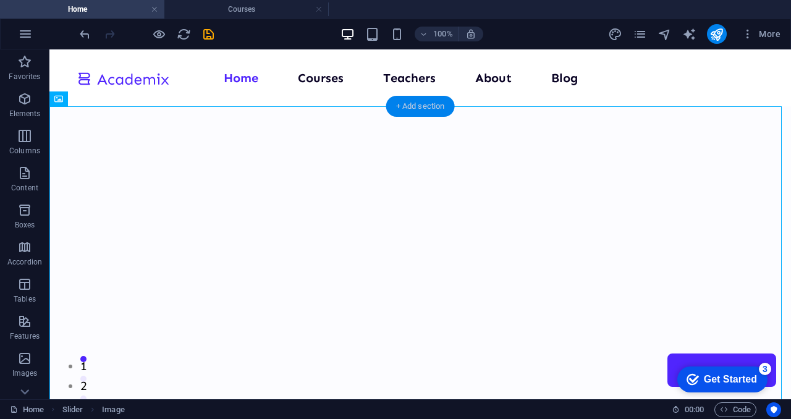
click at [413, 107] on div "+ Add section" at bounding box center [420, 106] width 69 height 21
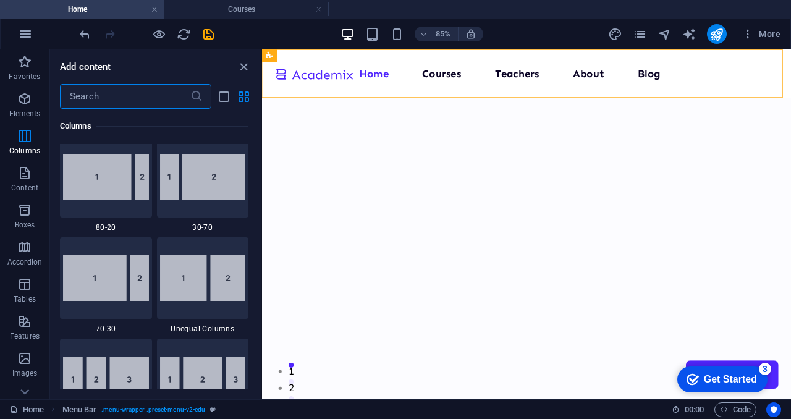
scroll to position [1025, 0]
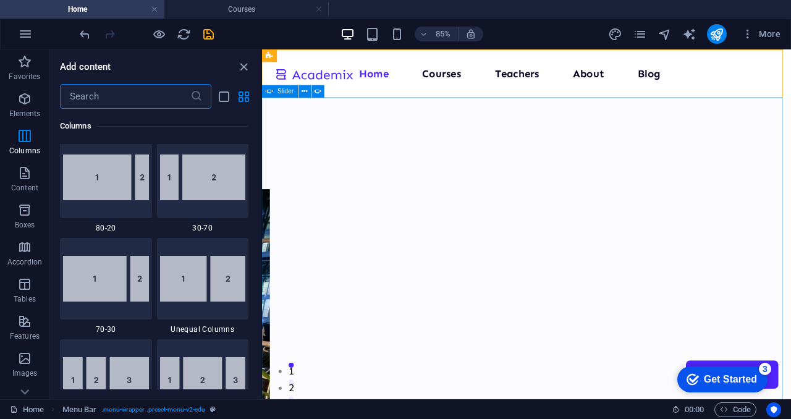
click at [283, 92] on span "Slider" at bounding box center [286, 91] width 16 height 6
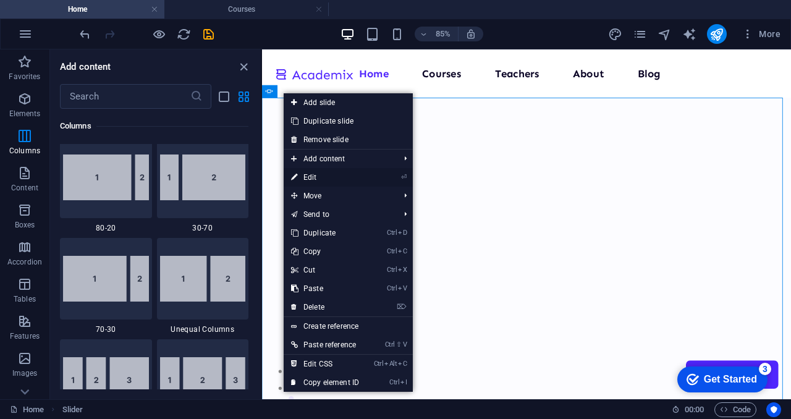
click at [318, 177] on link "⏎ Edit" at bounding box center [325, 177] width 83 height 19
select select "ms"
select select "s"
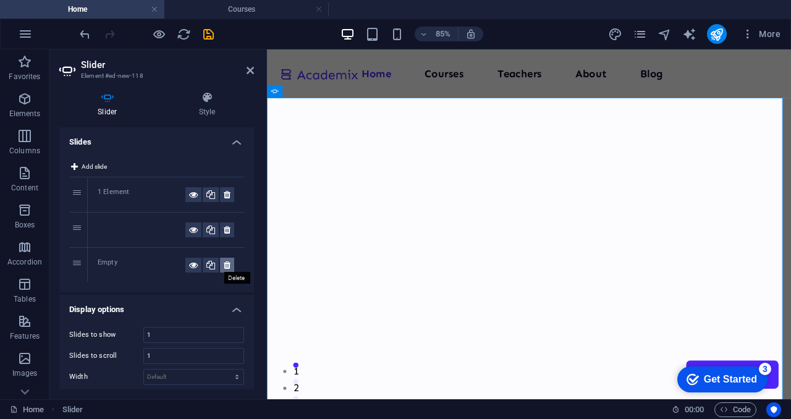
click at [224, 260] on icon at bounding box center [227, 265] width 7 height 15
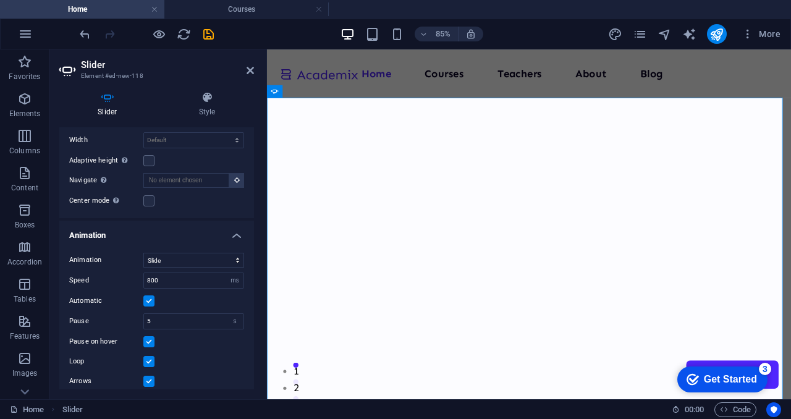
scroll to position [200, 0]
click at [164, 283] on input "800" at bounding box center [194, 281] width 100 height 15
type input "8"
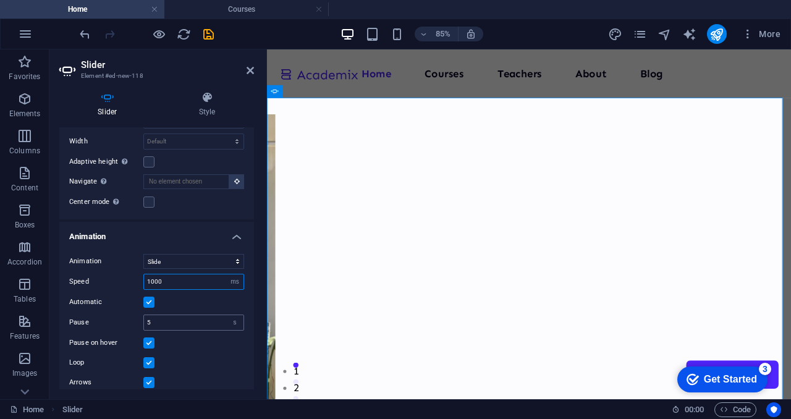
type input "1000"
click at [153, 320] on input "5" at bounding box center [194, 322] width 100 height 15
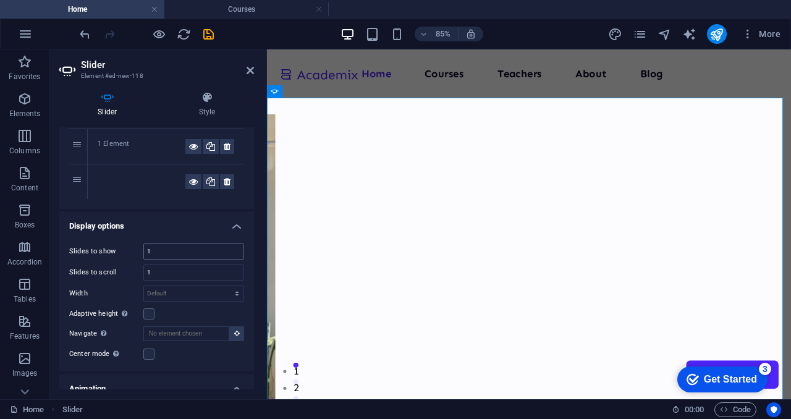
scroll to position [0, 0]
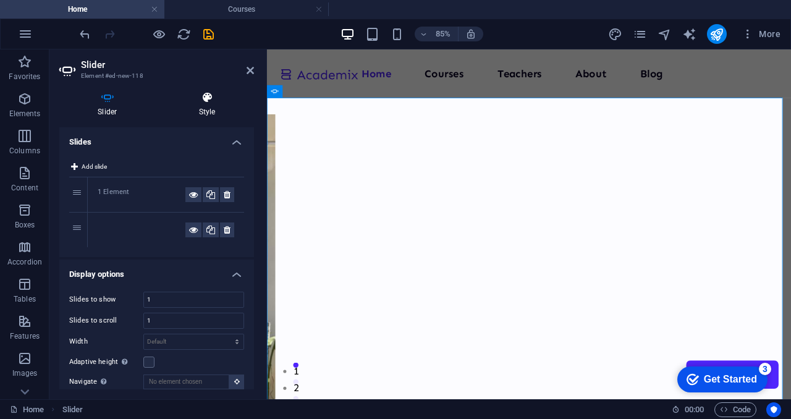
type input "2"
click at [213, 106] on h4 "Style" at bounding box center [207, 104] width 93 height 26
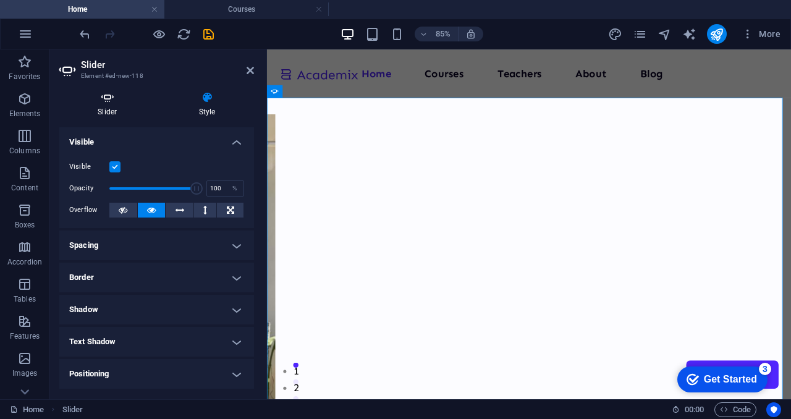
click at [106, 102] on icon at bounding box center [107, 97] width 96 height 12
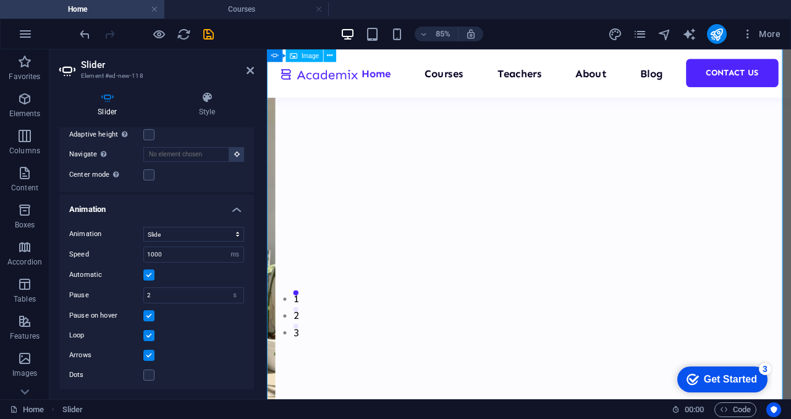
scroll to position [84, 0]
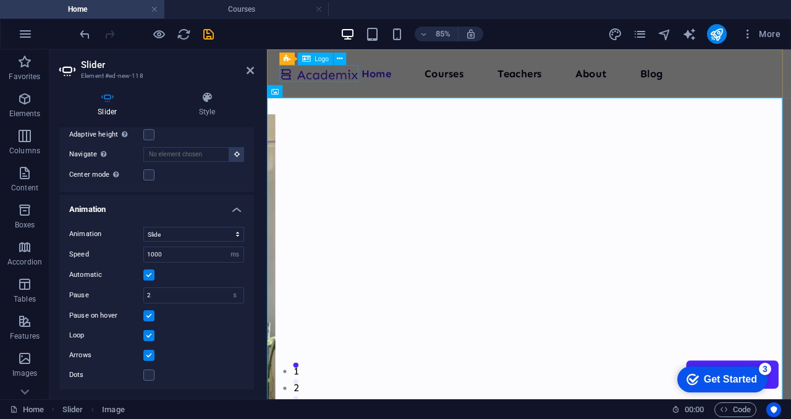
click at [343, 78] on div at bounding box center [328, 78] width 93 height 20
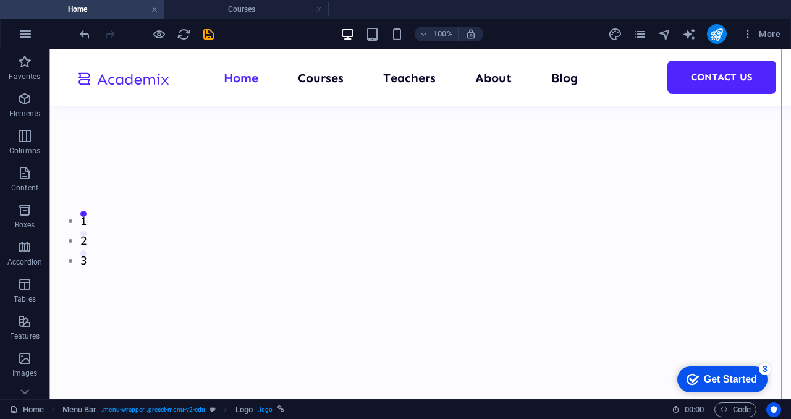
scroll to position [146, 0]
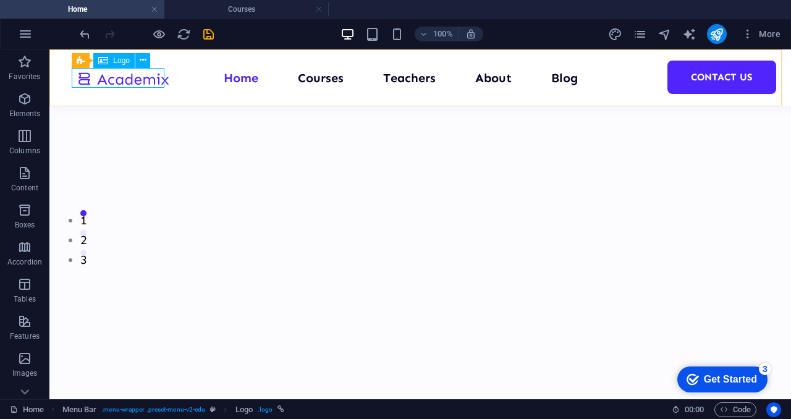
click at [126, 77] on div at bounding box center [123, 78] width 93 height 20
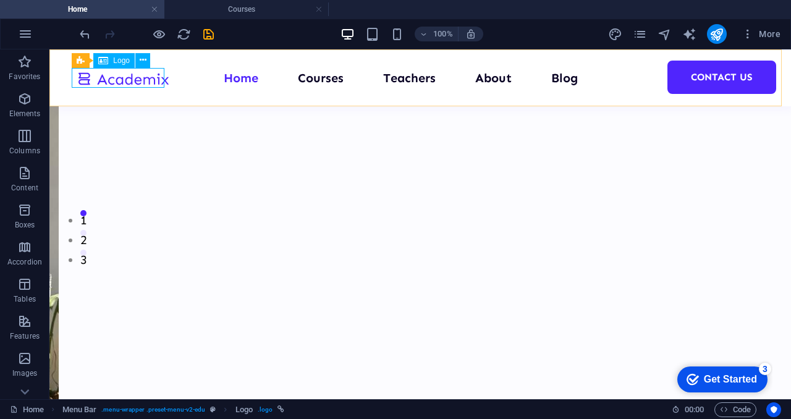
click at [125, 60] on span "Logo" at bounding box center [121, 60] width 17 height 7
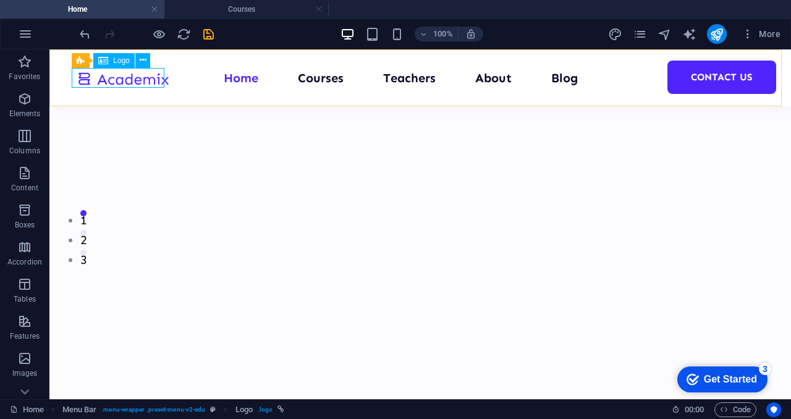
click at [113, 66] on div "Logo" at bounding box center [113, 60] width 41 height 15
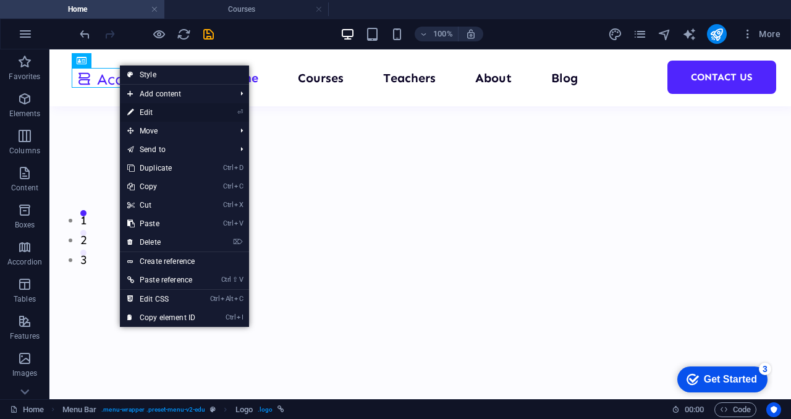
click at [149, 117] on link "⏎ Edit" at bounding box center [161, 112] width 83 height 19
select select "px"
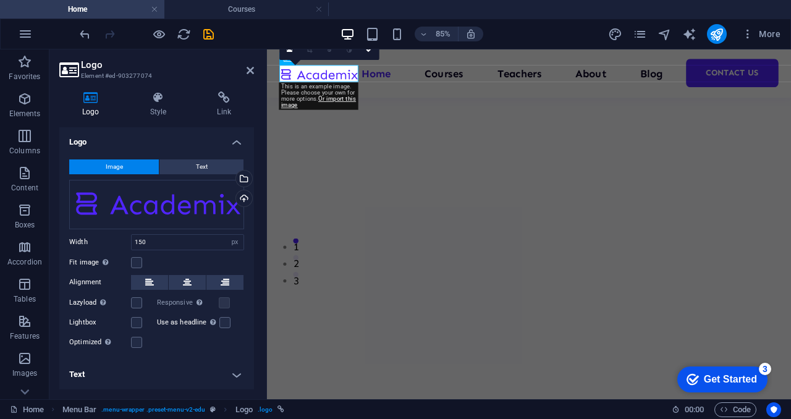
scroll to position [99, 0]
click at [156, 240] on input "150" at bounding box center [188, 242] width 112 height 15
type input "1"
type input "80"
click at [240, 199] on div "Upload" at bounding box center [243, 199] width 19 height 19
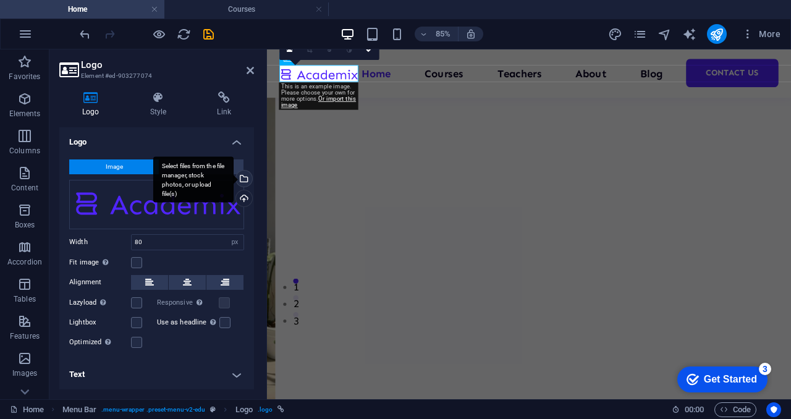
click at [246, 184] on div "Select files from the file manager, stock photos, or upload file(s)" at bounding box center [243, 180] width 19 height 19
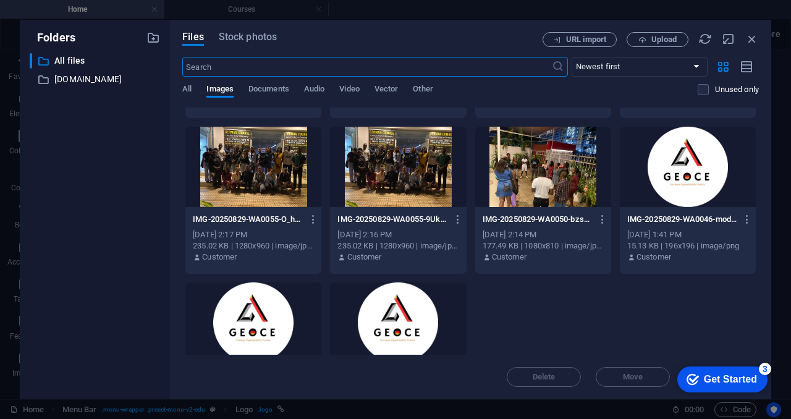
scroll to position [213, 0]
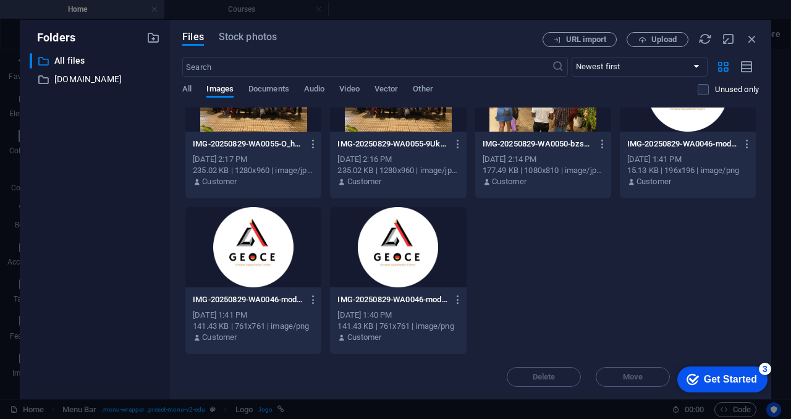
click at [407, 266] on div at bounding box center [398, 247] width 136 height 80
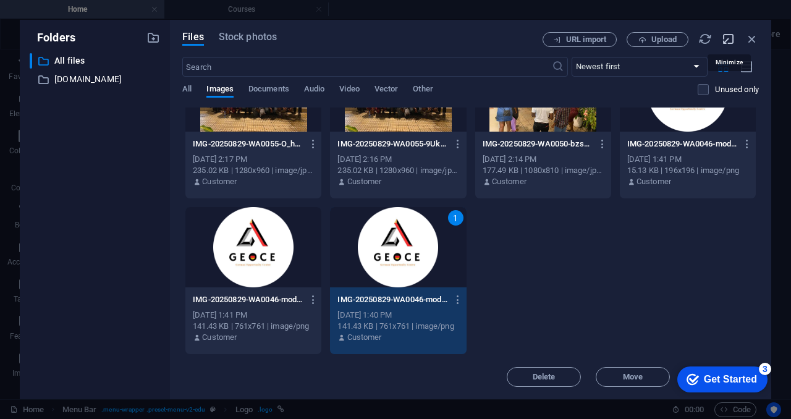
click at [726, 43] on icon "button" at bounding box center [729, 39] width 14 height 14
select select "image"
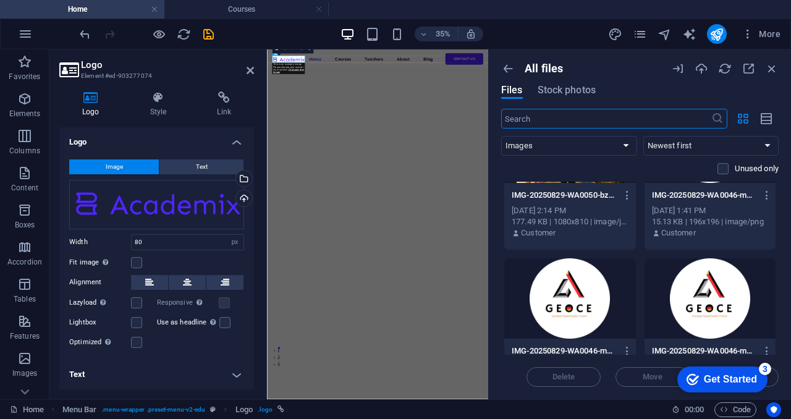
scroll to position [598, 0]
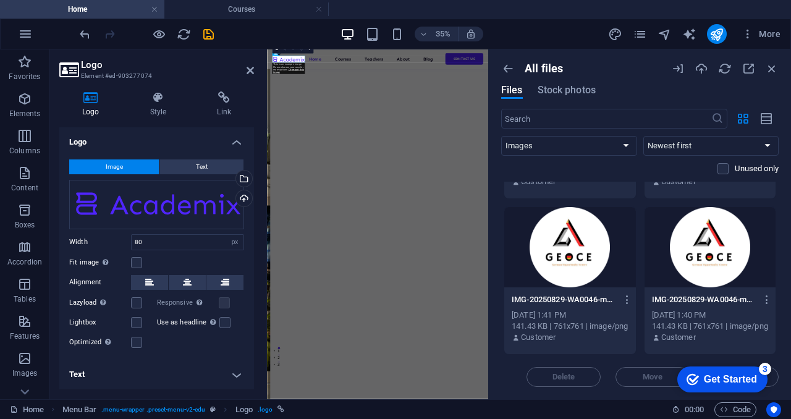
click at [579, 259] on div at bounding box center [570, 247] width 132 height 80
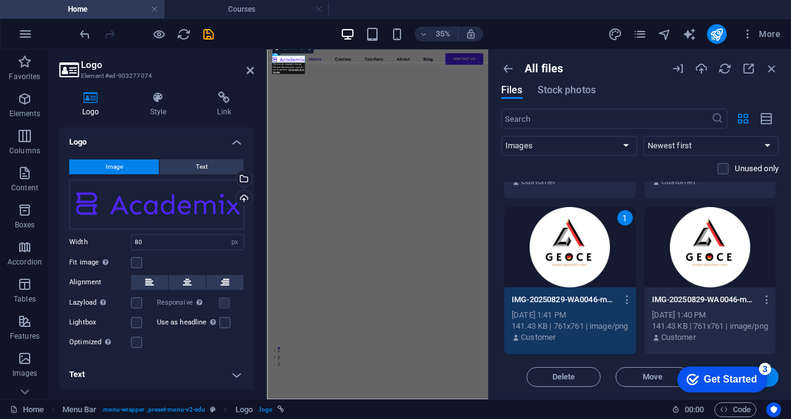
click div "checkmark Get Started 3 First Steps in the Editor Let's guide you through the t…"
click at [778, 377] on button "Insert" at bounding box center [742, 377] width 74 height 20
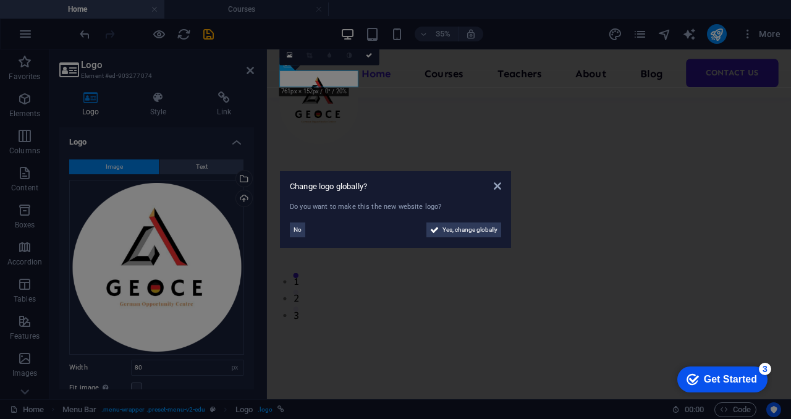
scroll to position [99, 0]
click at [469, 223] on span "Yes, change globally" at bounding box center [470, 230] width 55 height 15
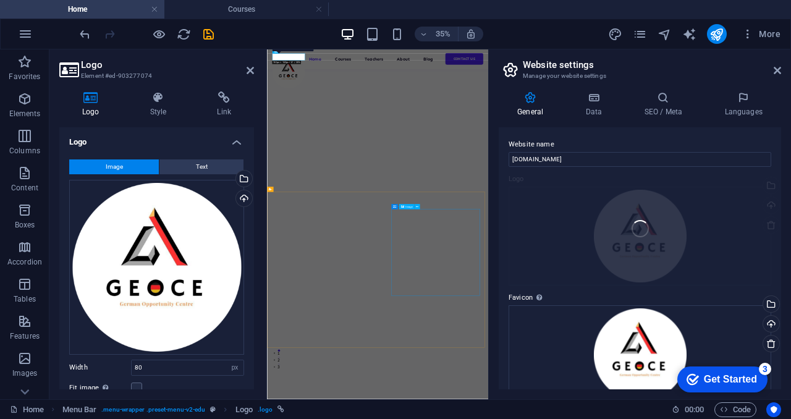
scroll to position [105, 0]
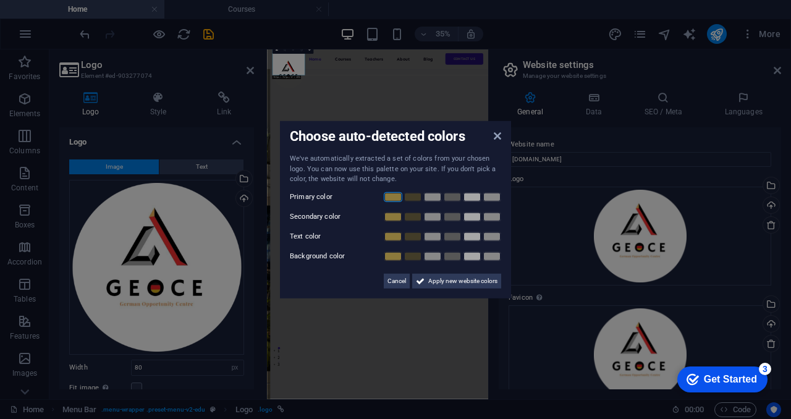
click at [398, 197] on link at bounding box center [393, 197] width 19 height 10
click at [450, 280] on span "Apply new website colors" at bounding box center [462, 280] width 69 height 15
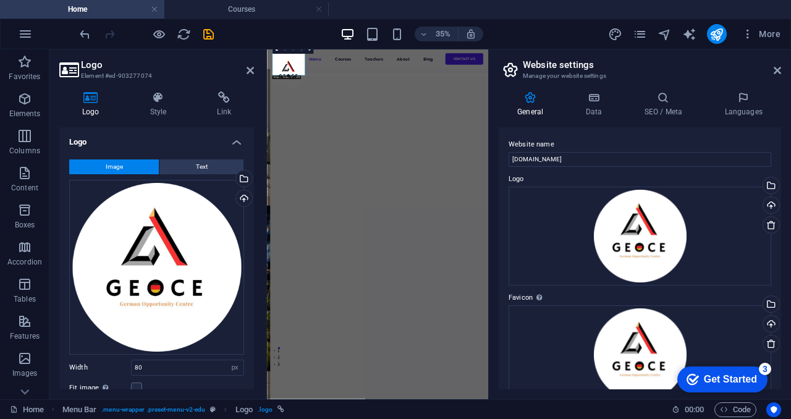
click at [781, 67] on aside "Website settings Manage your website settings General Data SEO / Meta Languages…" at bounding box center [639, 224] width 303 height 350
click at [779, 68] on icon at bounding box center [777, 71] width 7 height 10
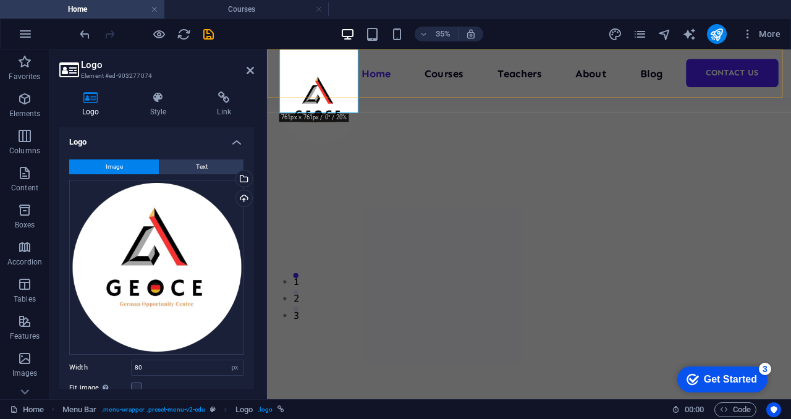
scroll to position [99, 0]
click at [249, 75] on link at bounding box center [250, 71] width 7 height 11
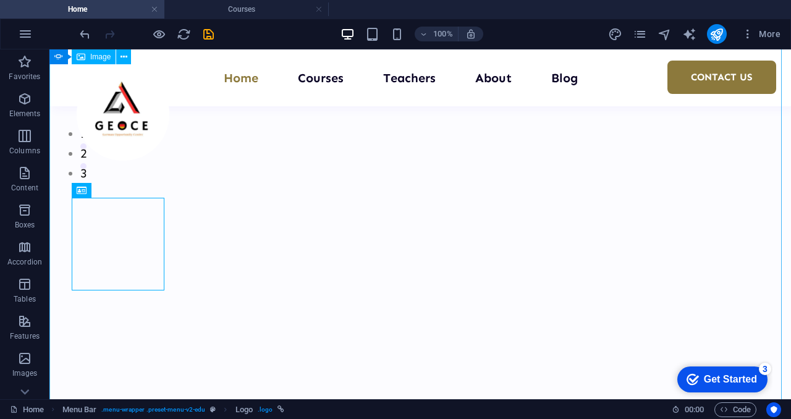
scroll to position [226, 0]
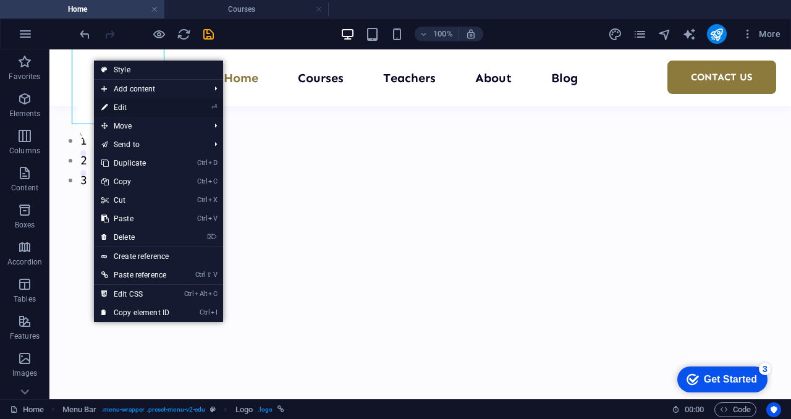
click at [129, 104] on link "⏎ Edit" at bounding box center [135, 107] width 83 height 19
select select "px"
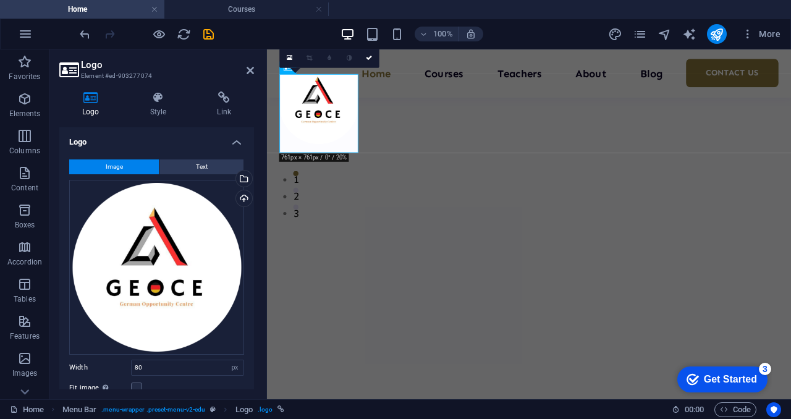
scroll to position [179, 0]
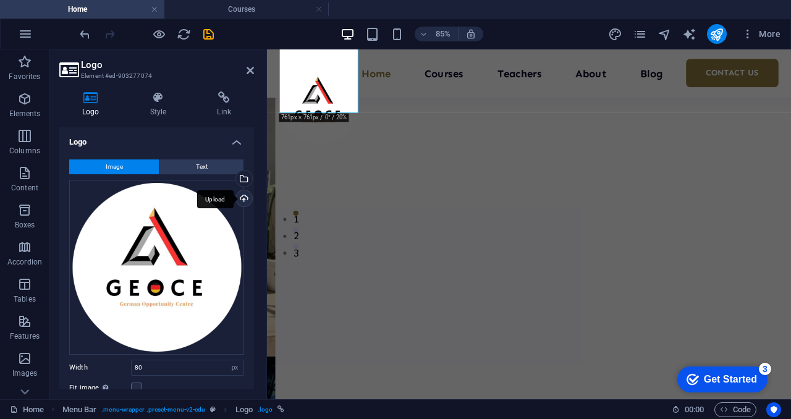
click at [242, 194] on div "Upload" at bounding box center [243, 199] width 19 height 19
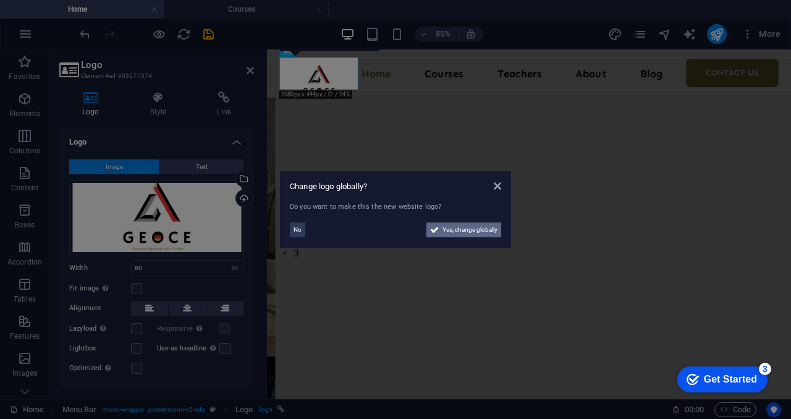
click at [453, 228] on span "Yes, change globally" at bounding box center [470, 230] width 55 height 15
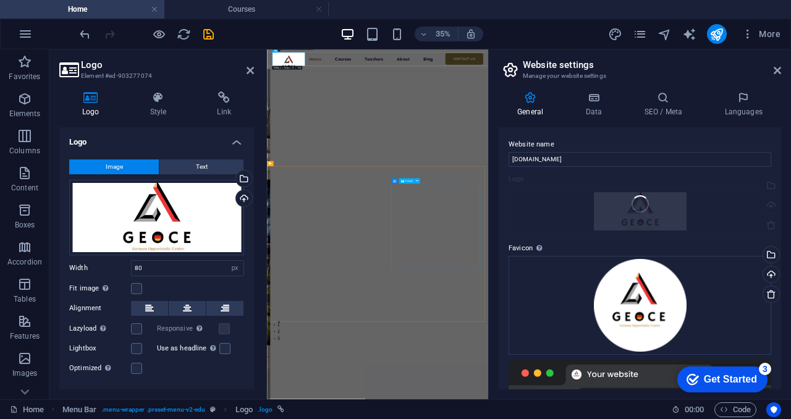
scroll to position [185, 0]
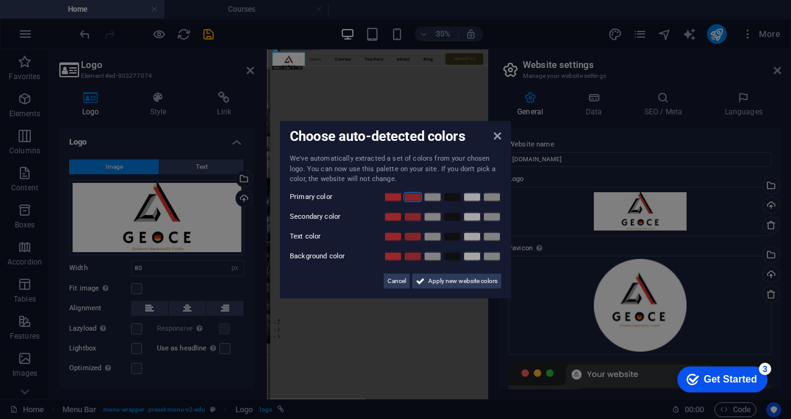
click at [409, 199] on link at bounding box center [413, 197] width 19 height 10
click at [451, 281] on span "Apply new website colors" at bounding box center [462, 280] width 69 height 15
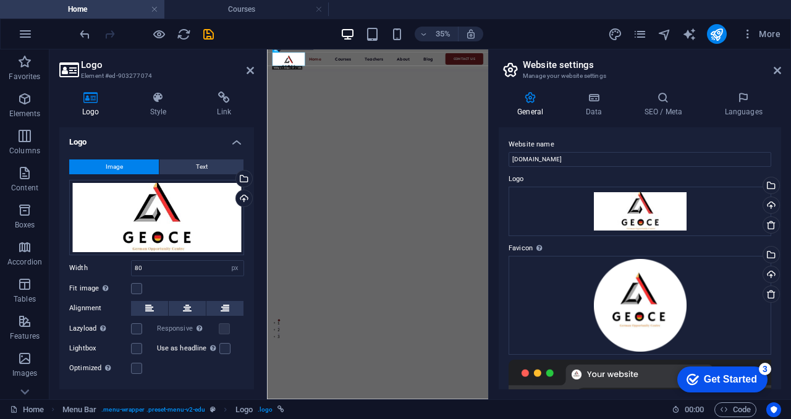
click at [781, 70] on aside "Website settings Manage your website settings General Data SEO / Meta Languages…" at bounding box center [639, 224] width 303 height 350
click at [779, 70] on icon at bounding box center [777, 71] width 7 height 10
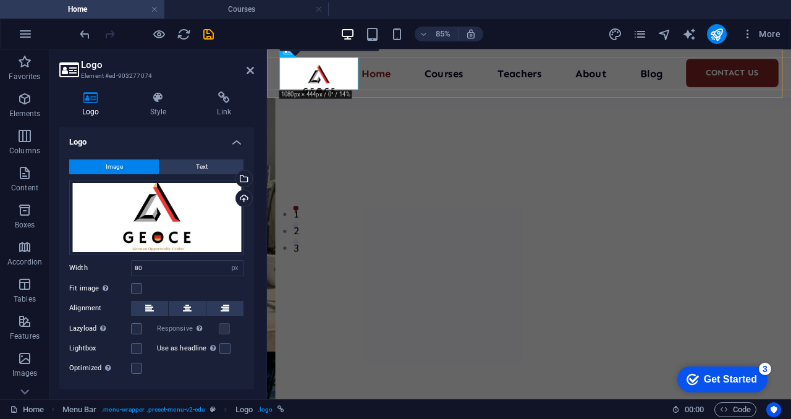
scroll to position [179, 0]
click at [250, 74] on icon at bounding box center [250, 71] width 7 height 10
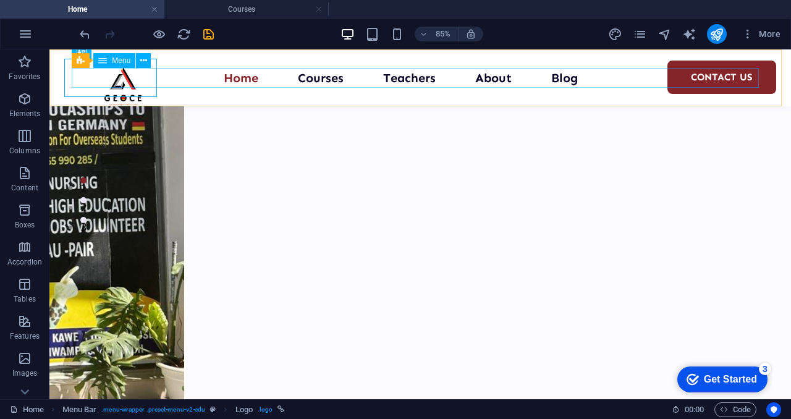
scroll to position [226, 0]
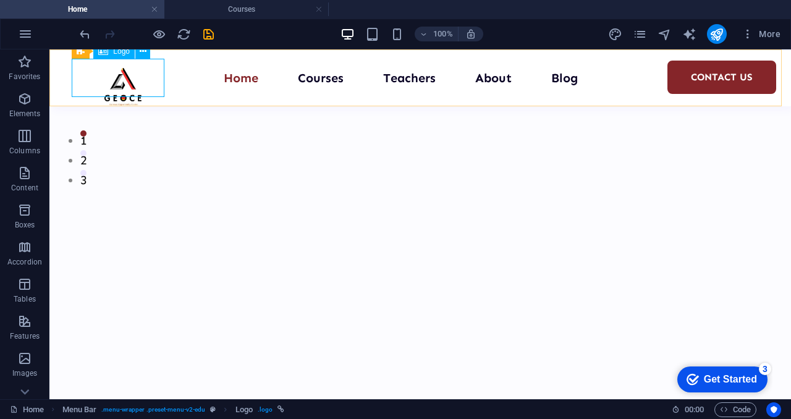
click at [155, 84] on div at bounding box center [123, 87] width 93 height 38
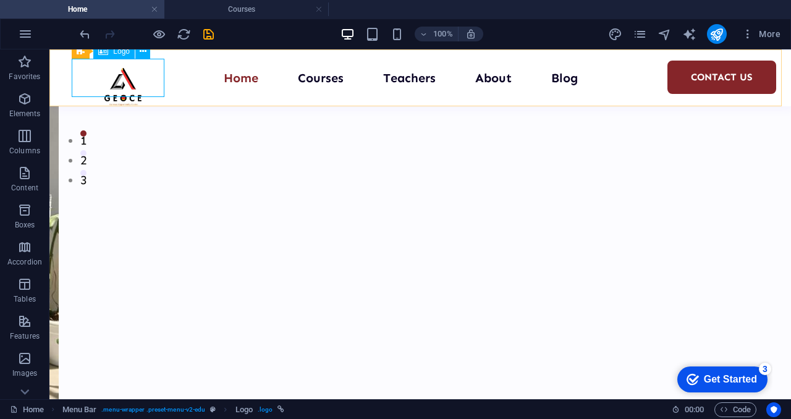
click at [155, 84] on div at bounding box center [123, 87] width 93 height 38
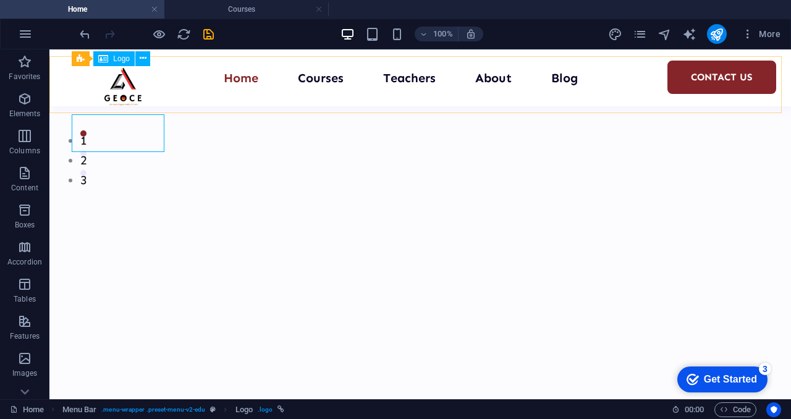
scroll to position [170, 0]
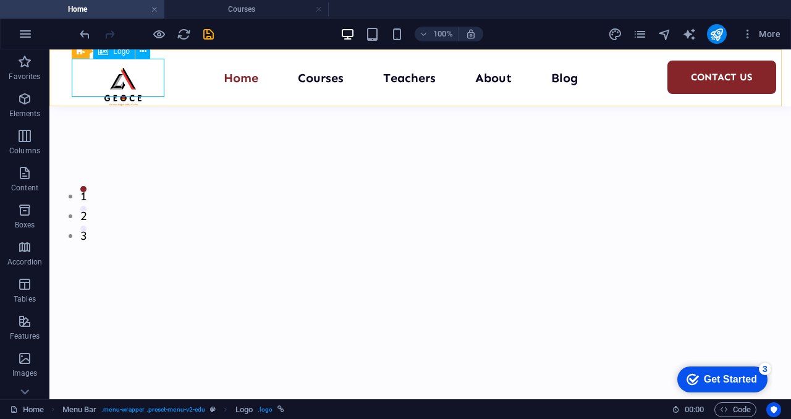
click at [121, 56] on div "Logo" at bounding box center [113, 51] width 41 height 15
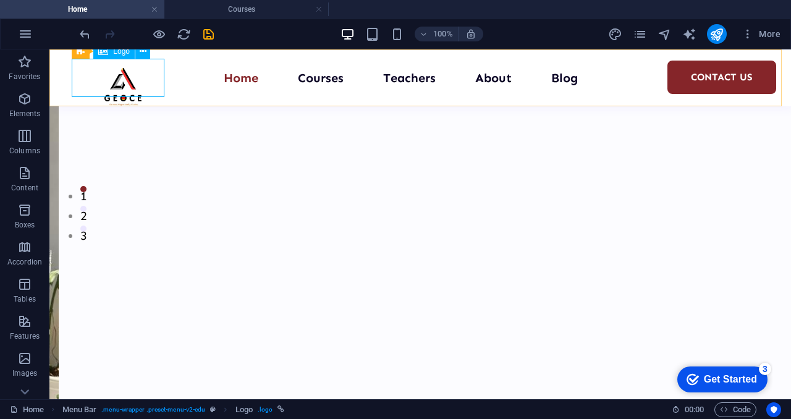
click at [121, 56] on div "Logo" at bounding box center [113, 51] width 41 height 15
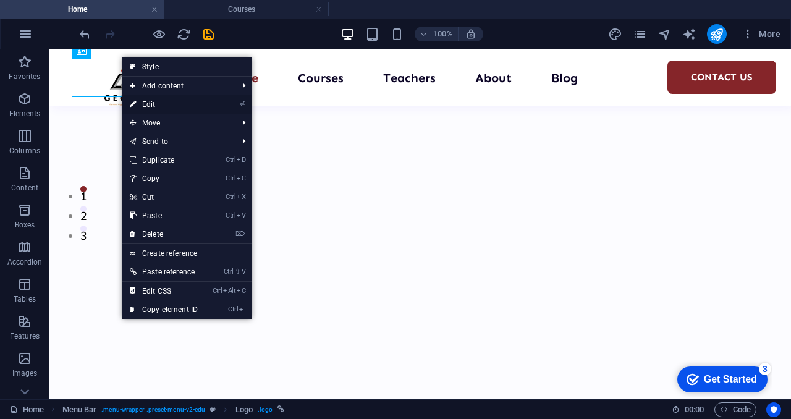
click at [143, 107] on link "⏎ Edit" at bounding box center [163, 104] width 83 height 19
select select "px"
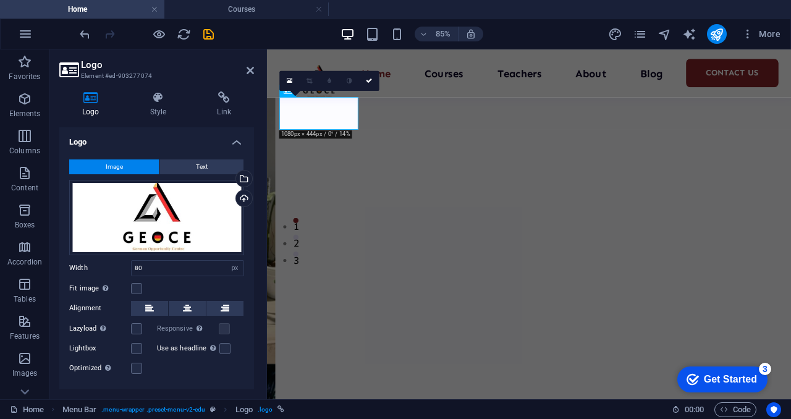
scroll to position [123, 0]
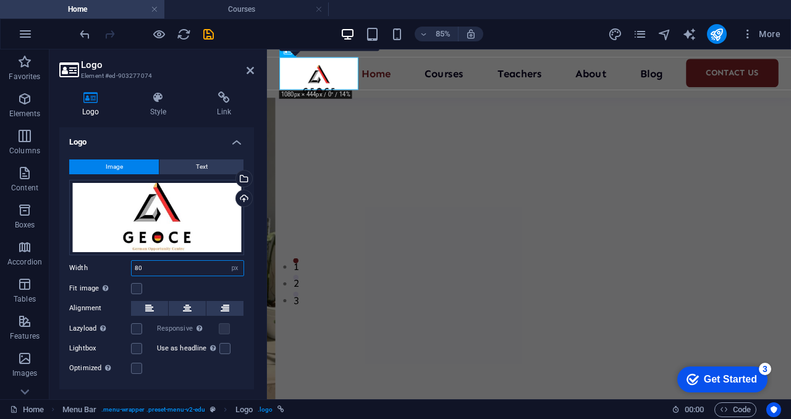
click at [150, 270] on input "80" at bounding box center [188, 268] width 112 height 15
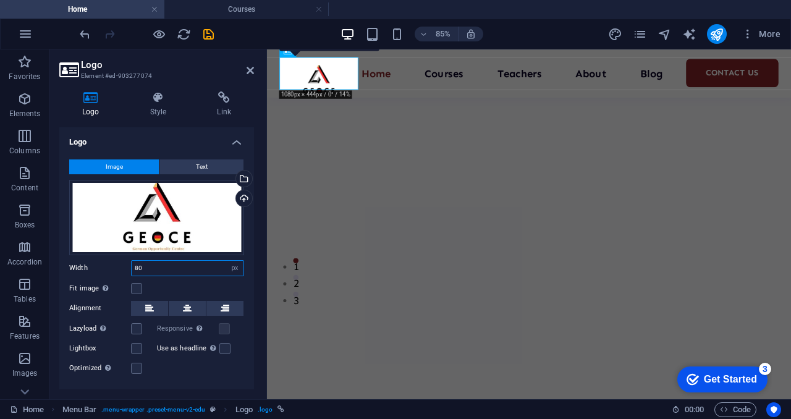
type input "8"
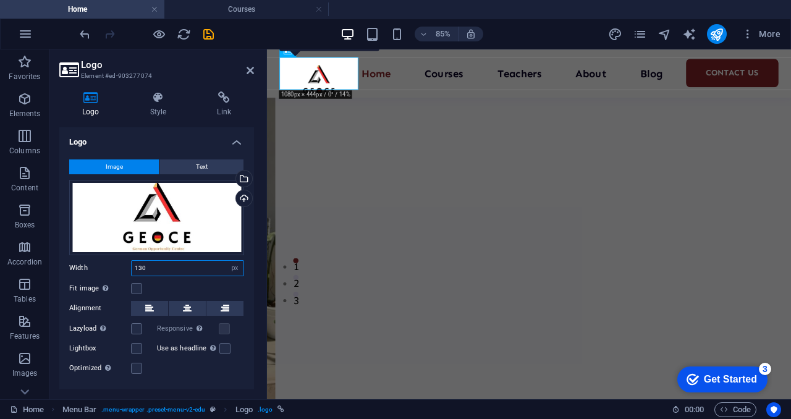
type input "130"
click at [235, 286] on div "Fit image Automatically fit image to a fixed width and height" at bounding box center [156, 288] width 175 height 15
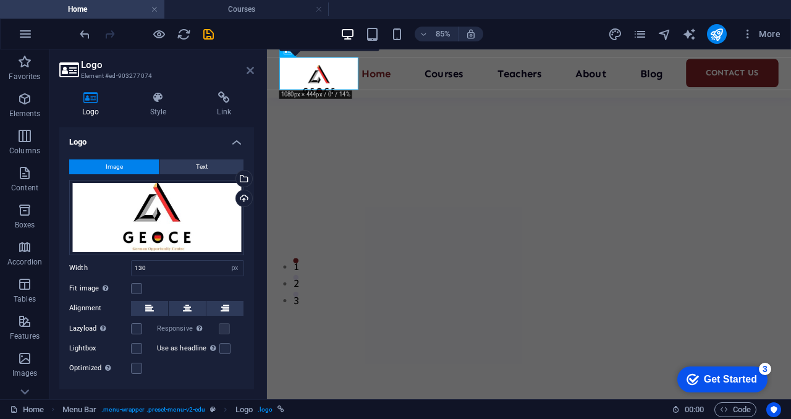
click at [252, 72] on icon at bounding box center [250, 71] width 7 height 10
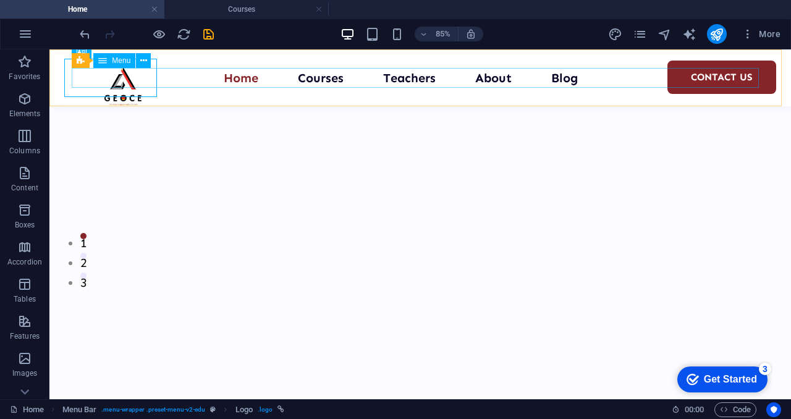
scroll to position [170, 0]
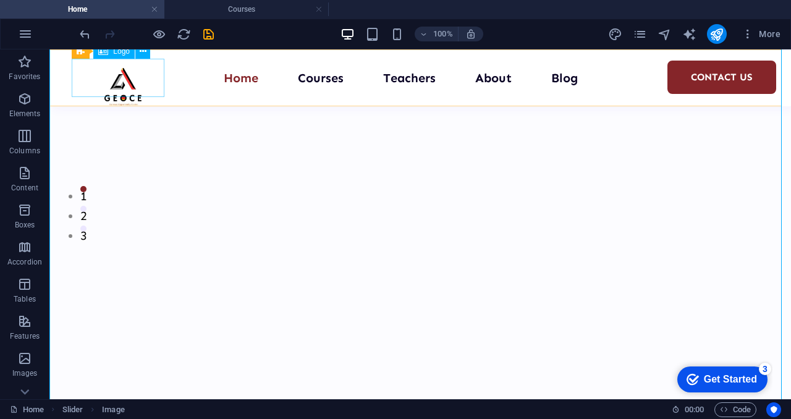
click at [124, 82] on div at bounding box center [123, 87] width 93 height 38
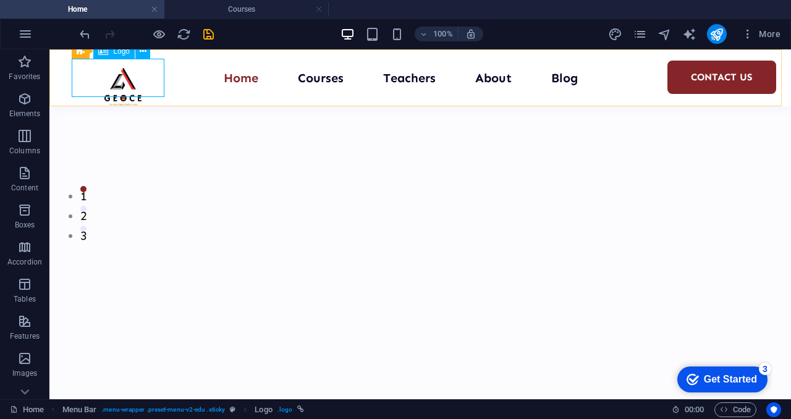
click at [124, 51] on span "Logo" at bounding box center [121, 51] width 17 height 7
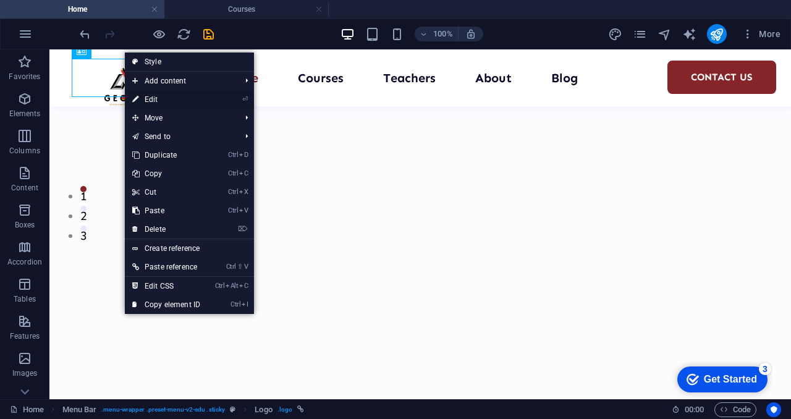
click at [200, 97] on link "⏎ Edit" at bounding box center [166, 99] width 83 height 19
select select "px"
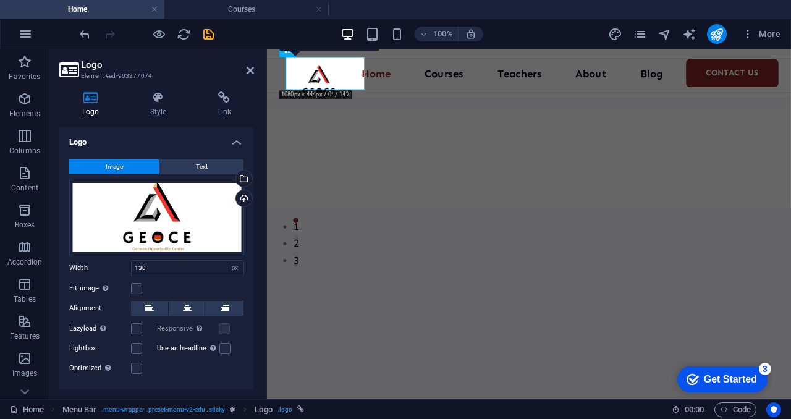
scroll to position [123, 0]
click at [178, 271] on input "130" at bounding box center [188, 268] width 112 height 15
type input "150"
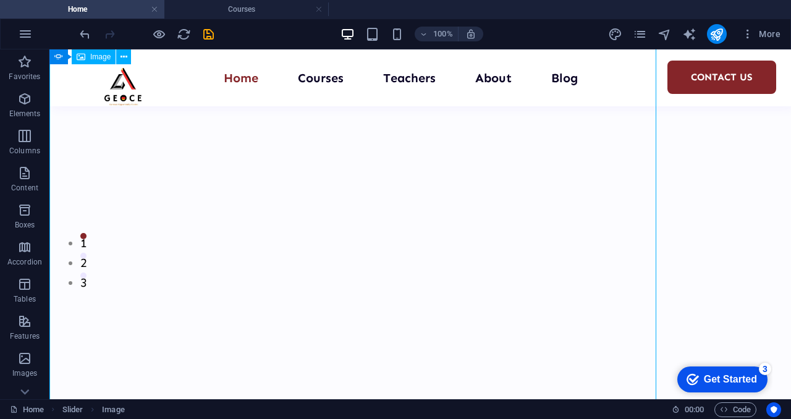
scroll to position [170, 0]
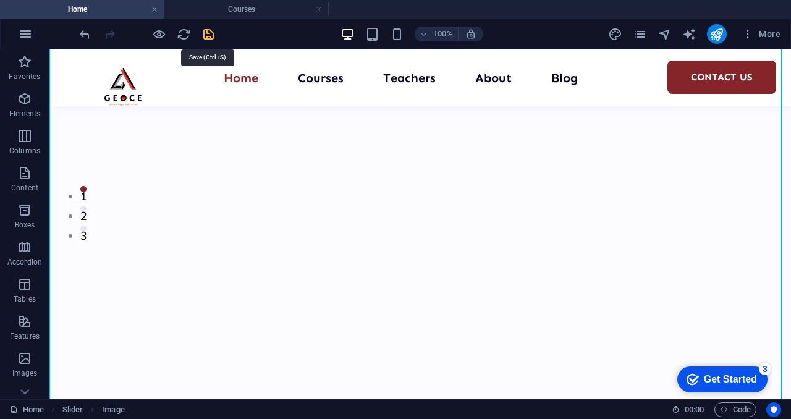
click at [210, 40] on icon "save" at bounding box center [209, 34] width 14 height 14
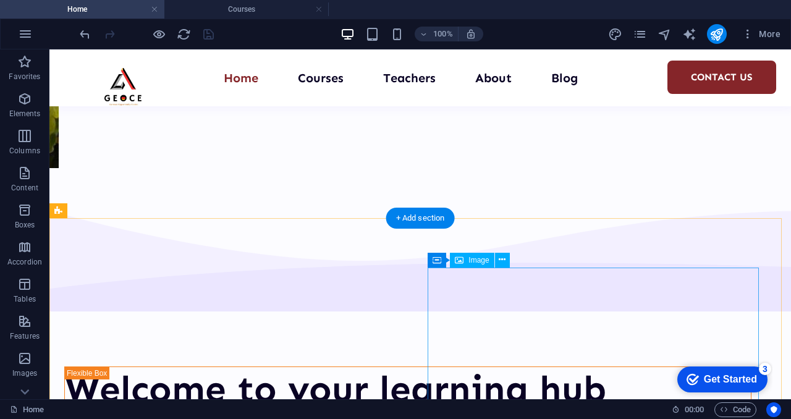
scroll to position [2189, 0]
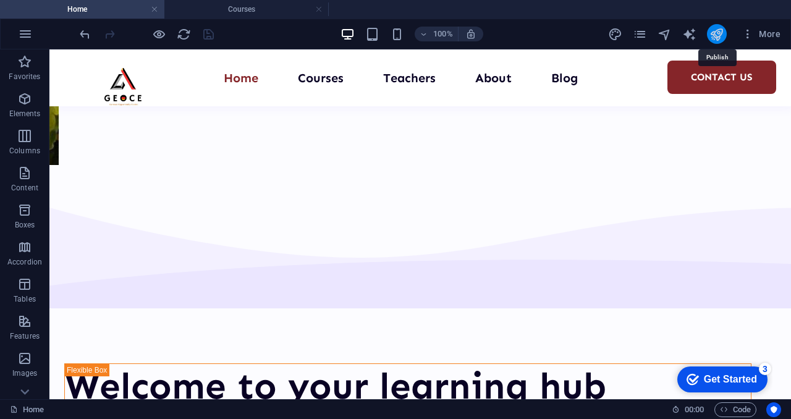
click at [720, 34] on icon "publish" at bounding box center [717, 34] width 14 height 14
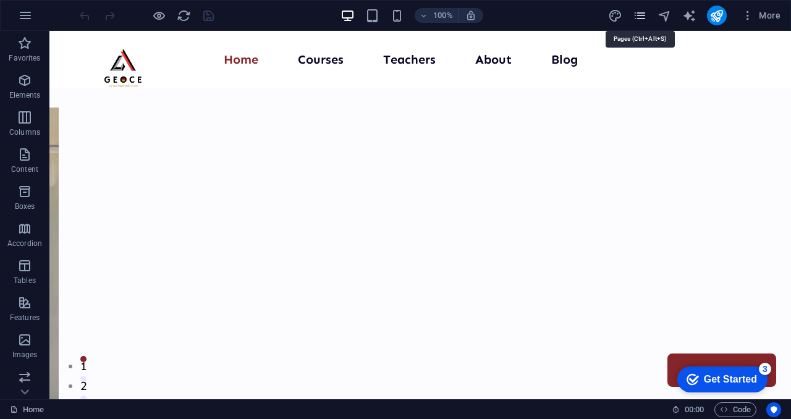
click at [640, 19] on icon "pages" at bounding box center [640, 16] width 14 height 14
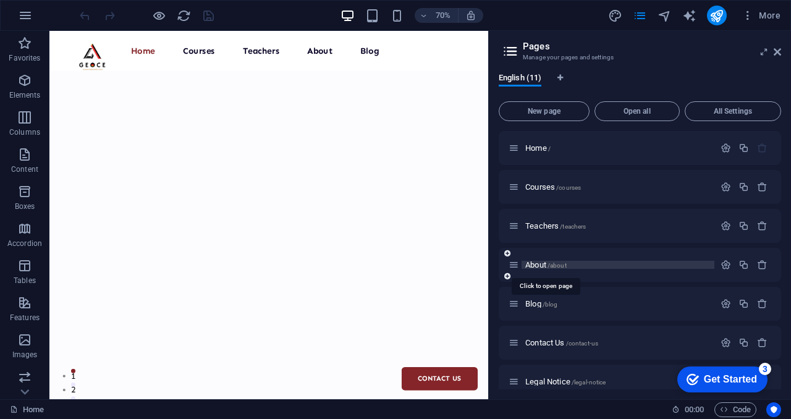
click at [540, 263] on span "About /about" at bounding box center [545, 264] width 41 height 9
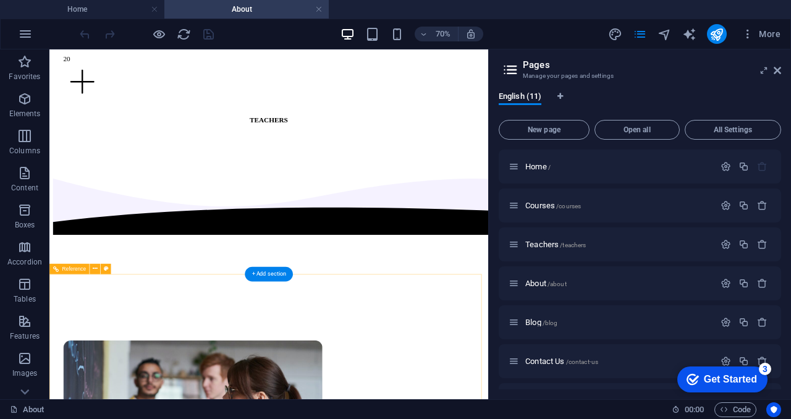
scroll to position [3766, 0]
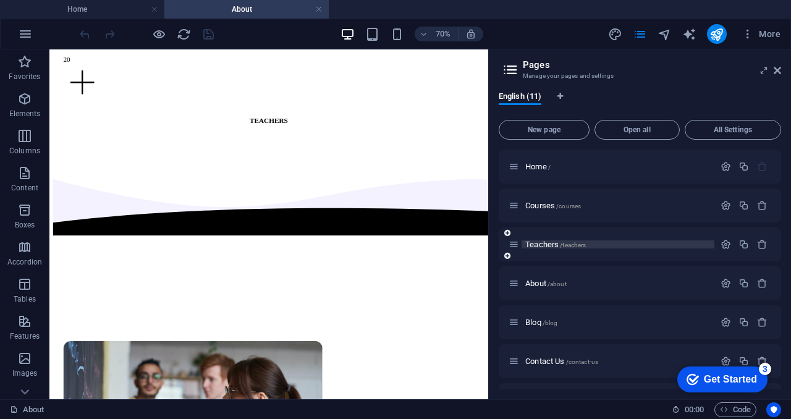
click at [542, 242] on span "Teachers /teachers" at bounding box center [555, 244] width 61 height 9
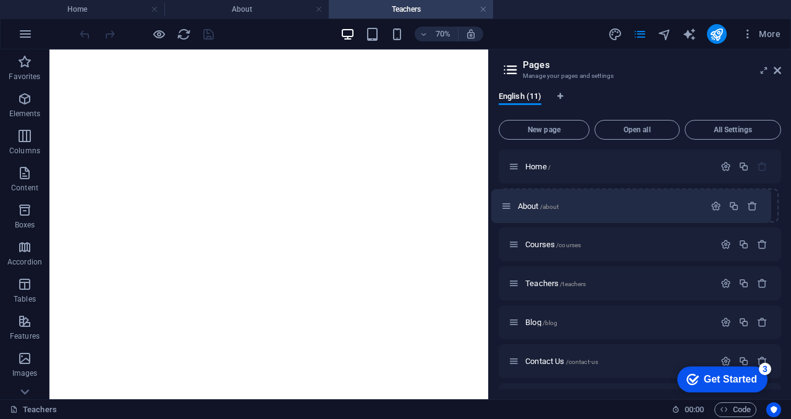
drag, startPoint x: 517, startPoint y: 283, endPoint x: 506, endPoint y: 198, distance: 84.8
click at [506, 198] on div "Home / Courses /courses Teachers /teachers About /about Blog /blog Contact Us /…" at bounding box center [640, 361] width 283 height 423
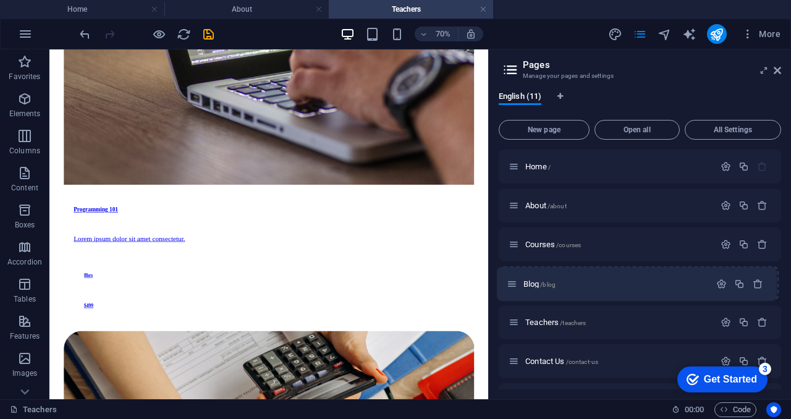
drag, startPoint x: 515, startPoint y: 323, endPoint x: 511, endPoint y: 281, distance: 41.6
click at [511, 281] on div "Home / About /about Courses /courses Teachers /teachers Blog /blog Contact Us /…" at bounding box center [640, 361] width 283 height 423
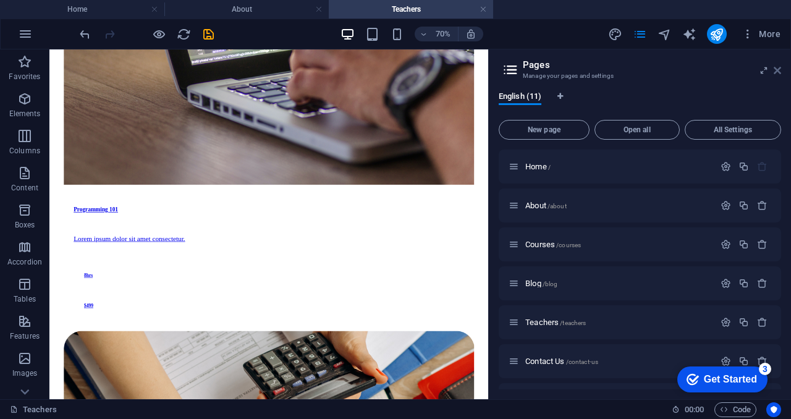
click at [774, 71] on icon at bounding box center [777, 71] width 7 height 10
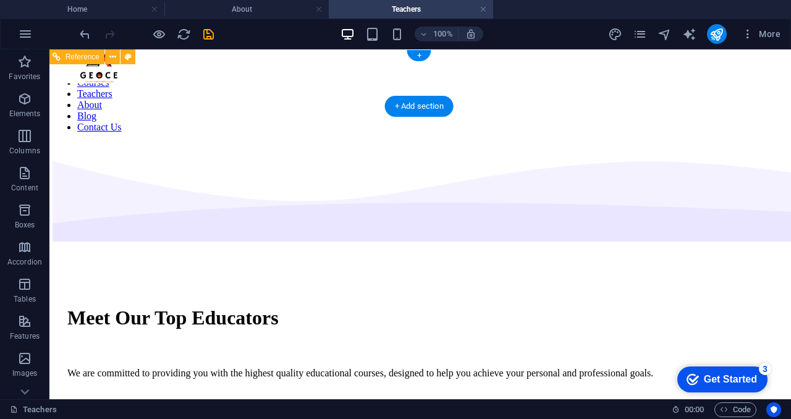
scroll to position [0, 2]
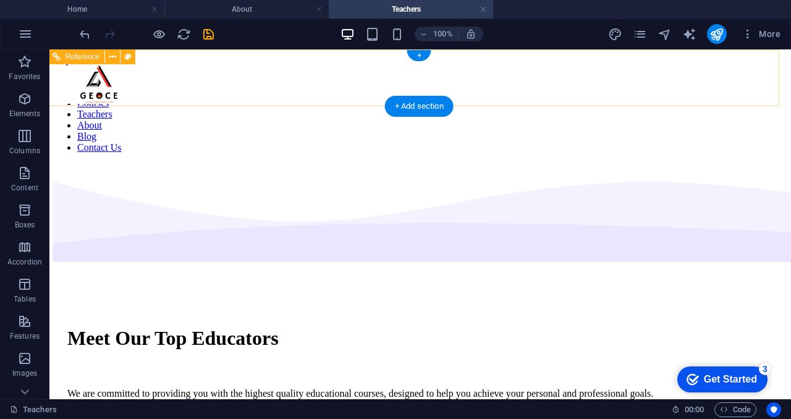
click at [373, 87] on nav "Home Courses Teachers About Blog Contact Us" at bounding box center [419, 120] width 732 height 67
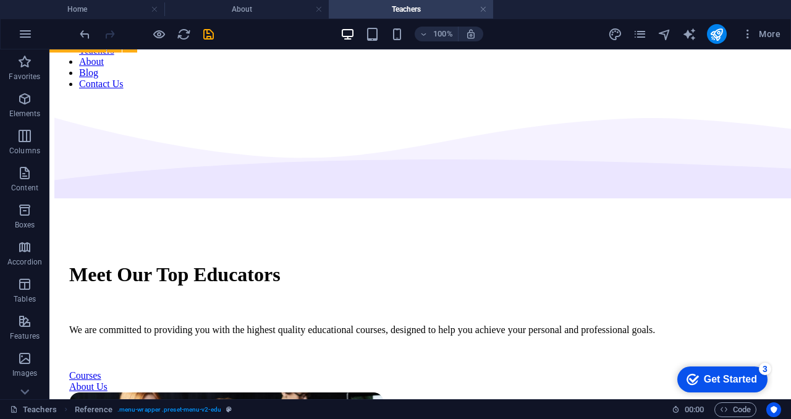
scroll to position [0, 4]
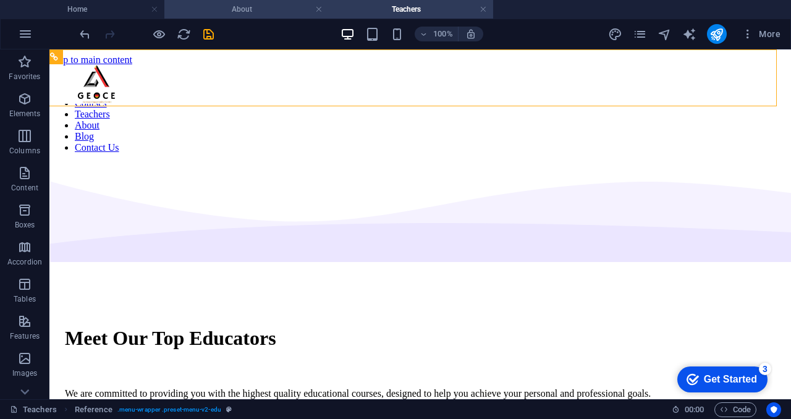
click at [226, 8] on h4 "About" at bounding box center [246, 9] width 164 height 14
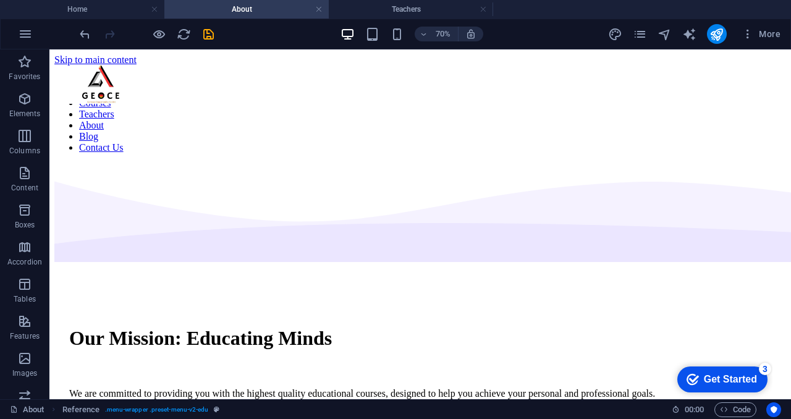
scroll to position [0, 0]
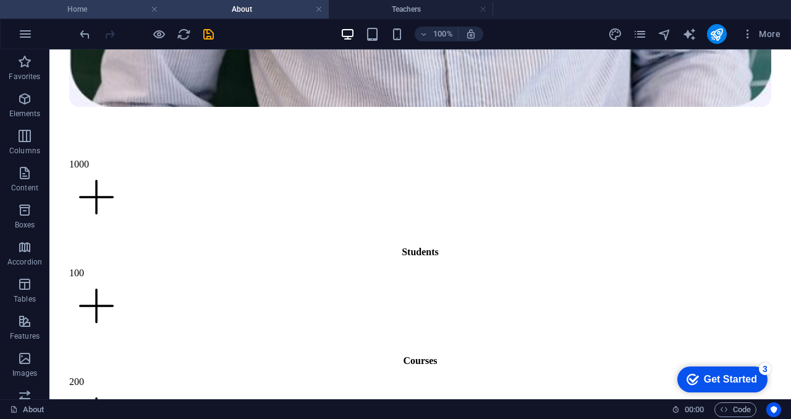
click at [104, 13] on h4 "Home" at bounding box center [82, 9] width 164 height 14
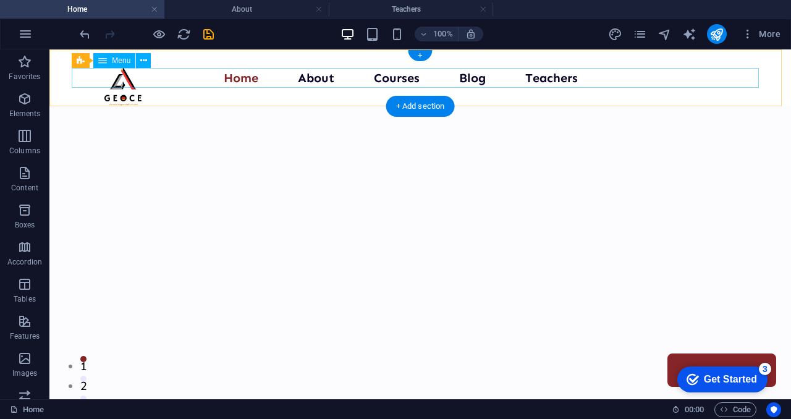
click at [307, 80] on nav "Home About Courses Blog Teachers Contact Us" at bounding box center [420, 78] width 687 height 20
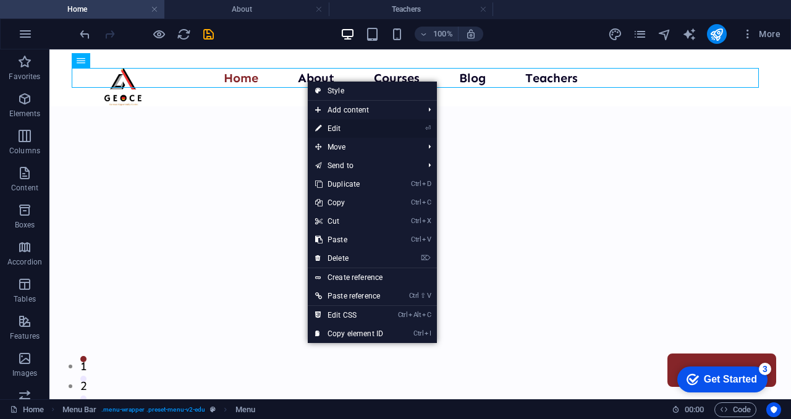
click at [343, 123] on link "⏎ Edit" at bounding box center [349, 128] width 83 height 19
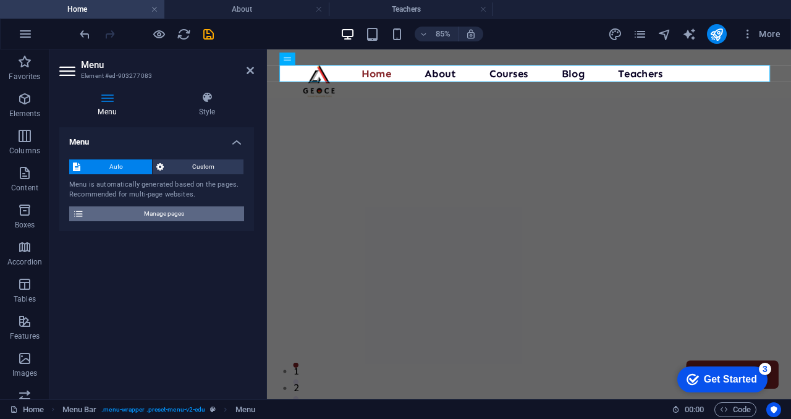
click at [165, 211] on span "Manage pages" at bounding box center [164, 213] width 153 height 15
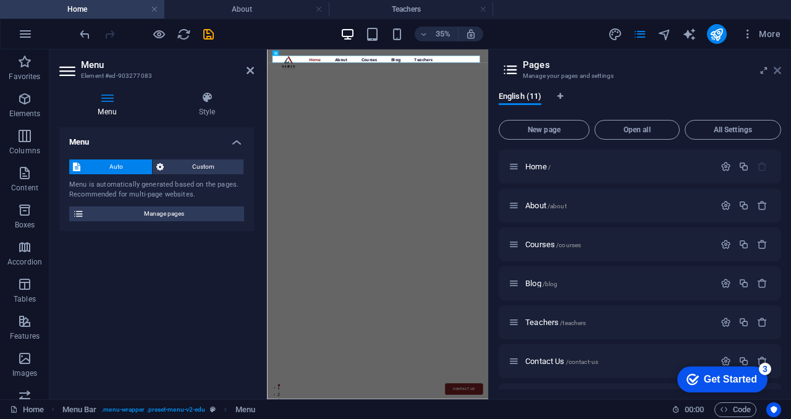
click at [779, 69] on icon at bounding box center [777, 71] width 7 height 10
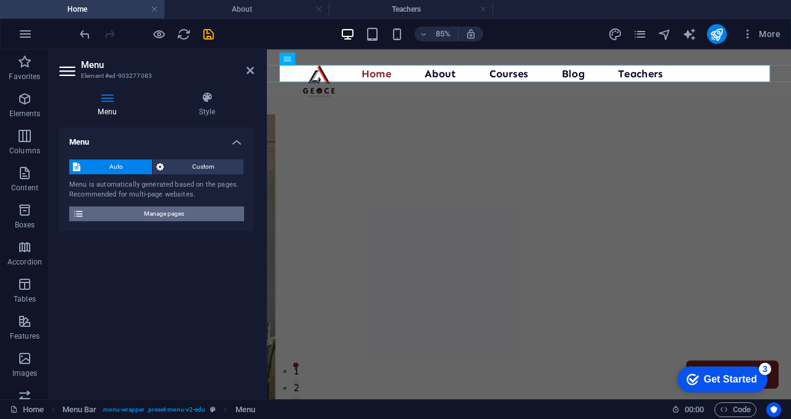
click at [129, 218] on span "Manage pages" at bounding box center [164, 213] width 153 height 15
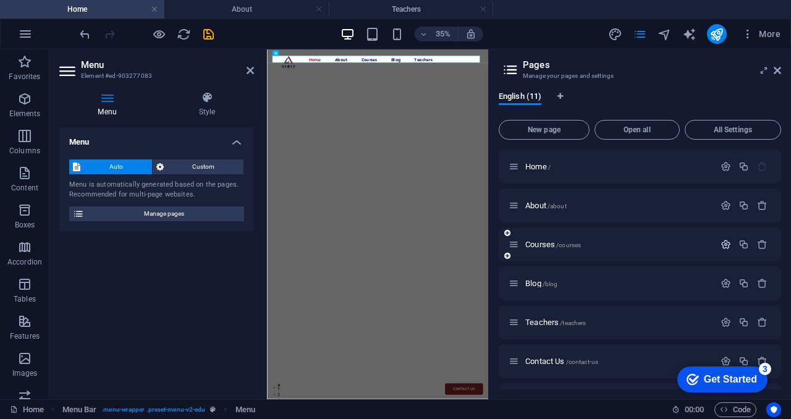
click at [727, 243] on icon "button" at bounding box center [726, 244] width 11 height 11
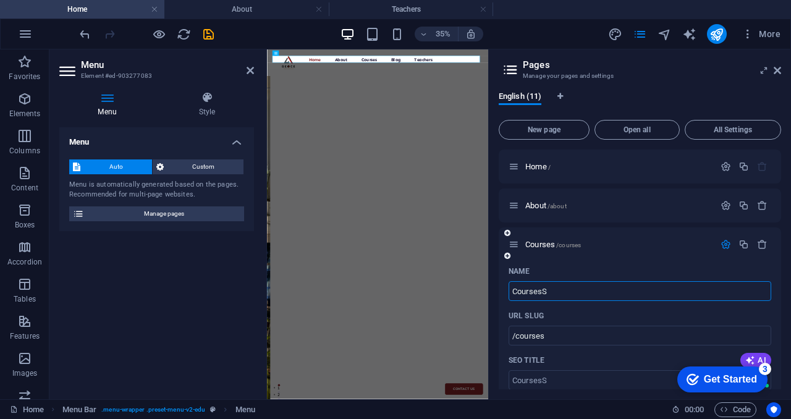
type input "CoursesS"
type input "/coursess"
type input "CoursesSer"
type input "/coursesse"
type input "CoursesSer"
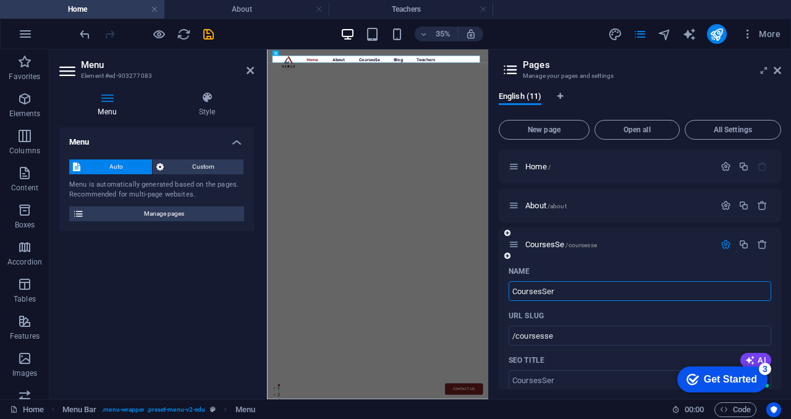
type input "/coursesser"
type input "CoursesServi"
type input "/coursesserv"
type input "CoursesServices"
type input "/coursesservices"
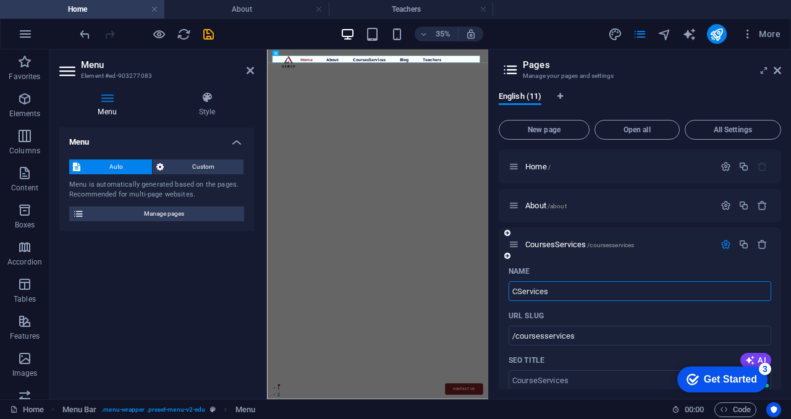
type input "Services"
type input "/courseservices"
type input "Services"
type input "/services"
type input "Services"
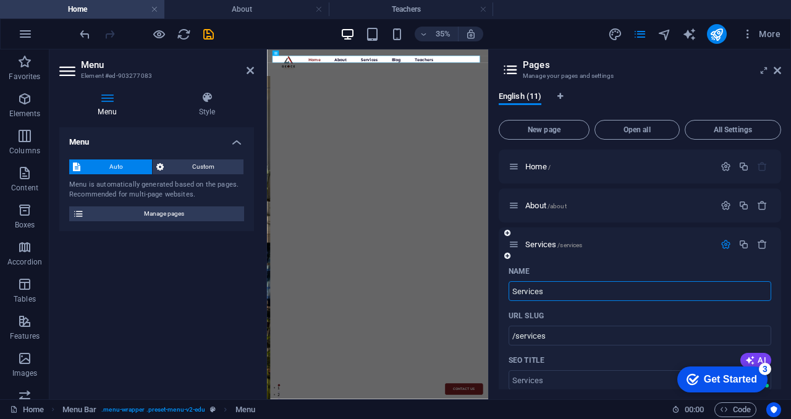
click at [727, 243] on icon "button" at bounding box center [726, 244] width 11 height 11
